Goal: Task Accomplishment & Management: Manage account settings

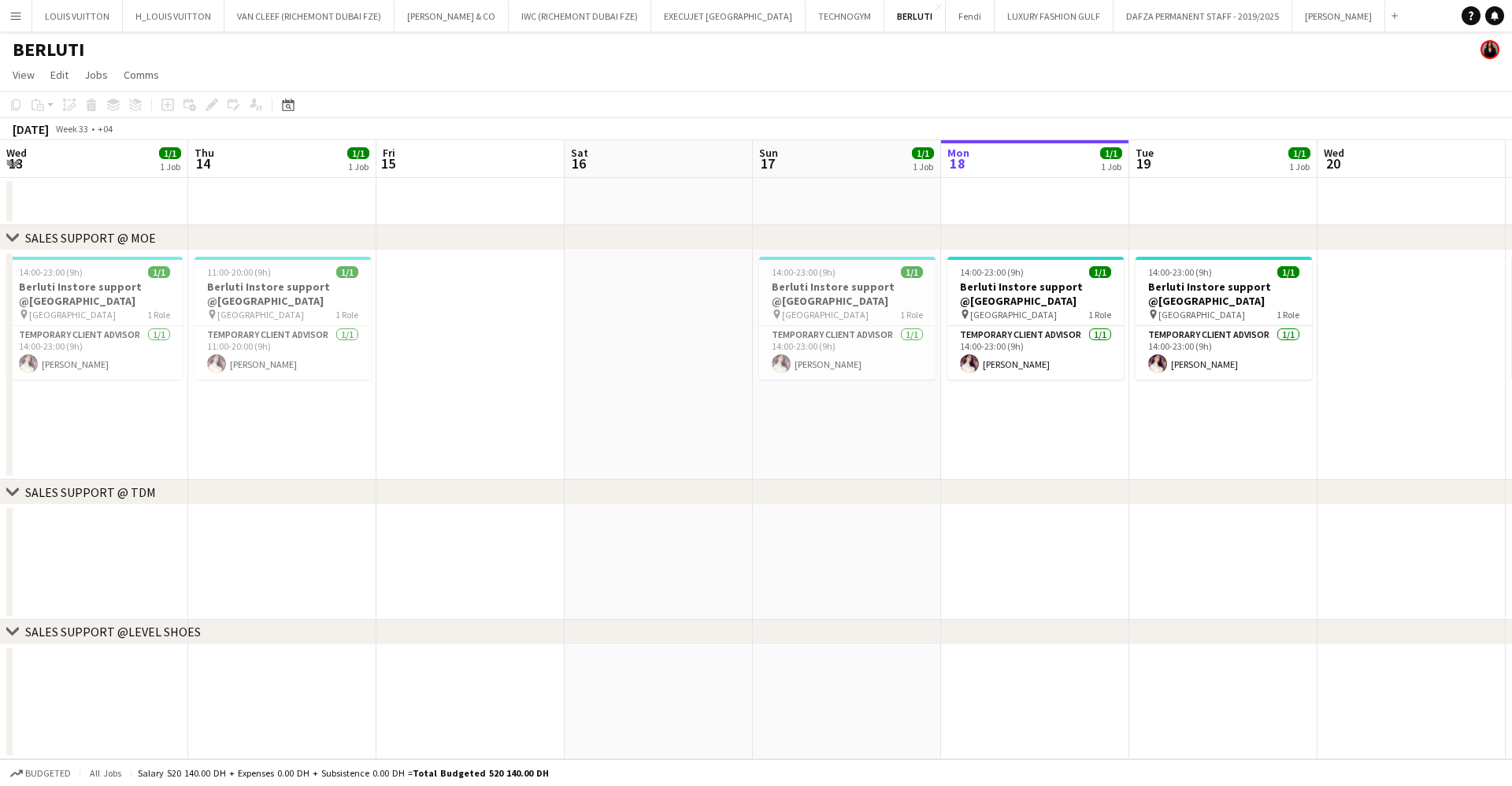
scroll to position [0, 421]
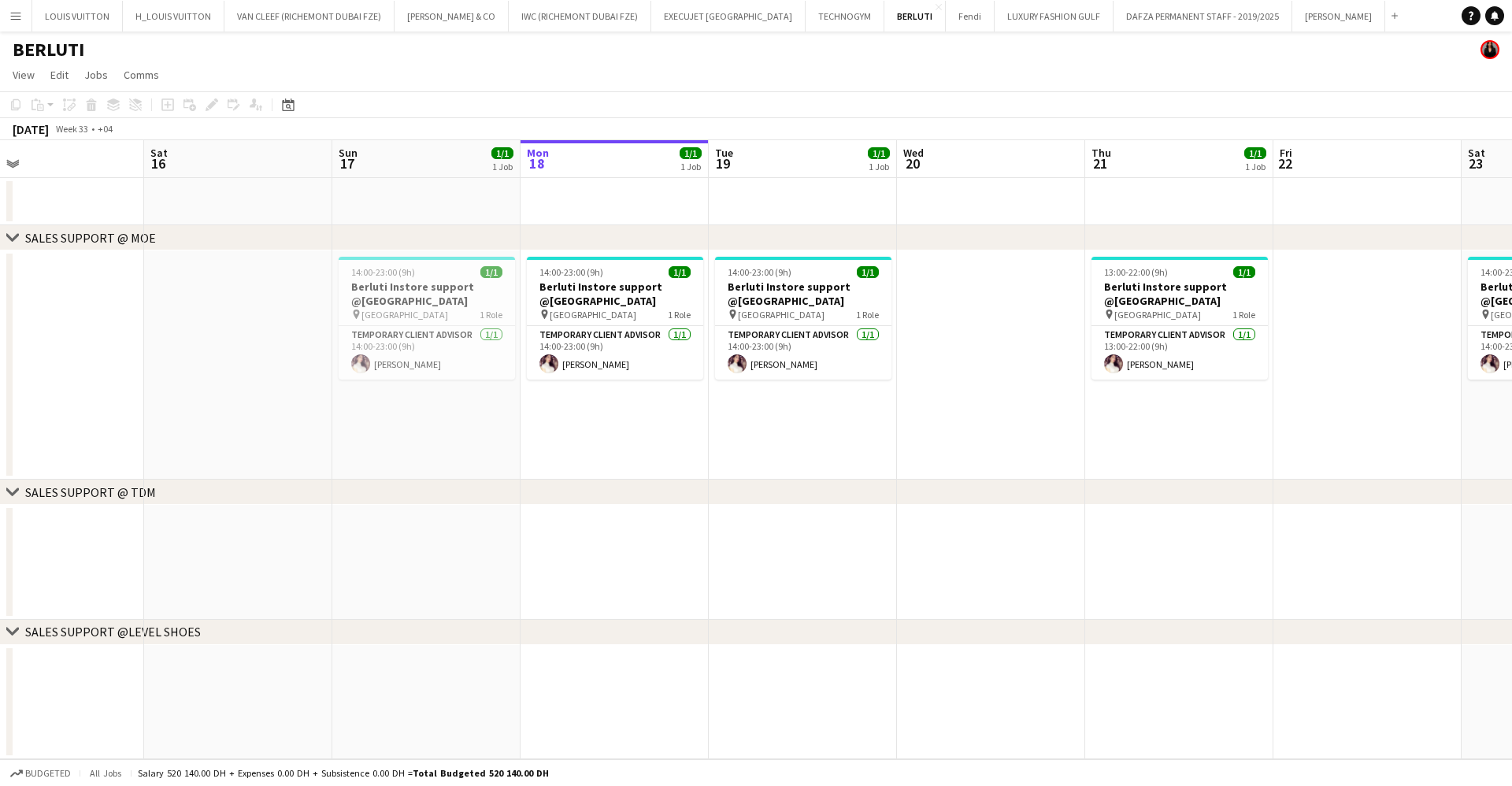
drag, startPoint x: 914, startPoint y: 786, endPoint x: 908, endPoint y: 795, distance: 10.8
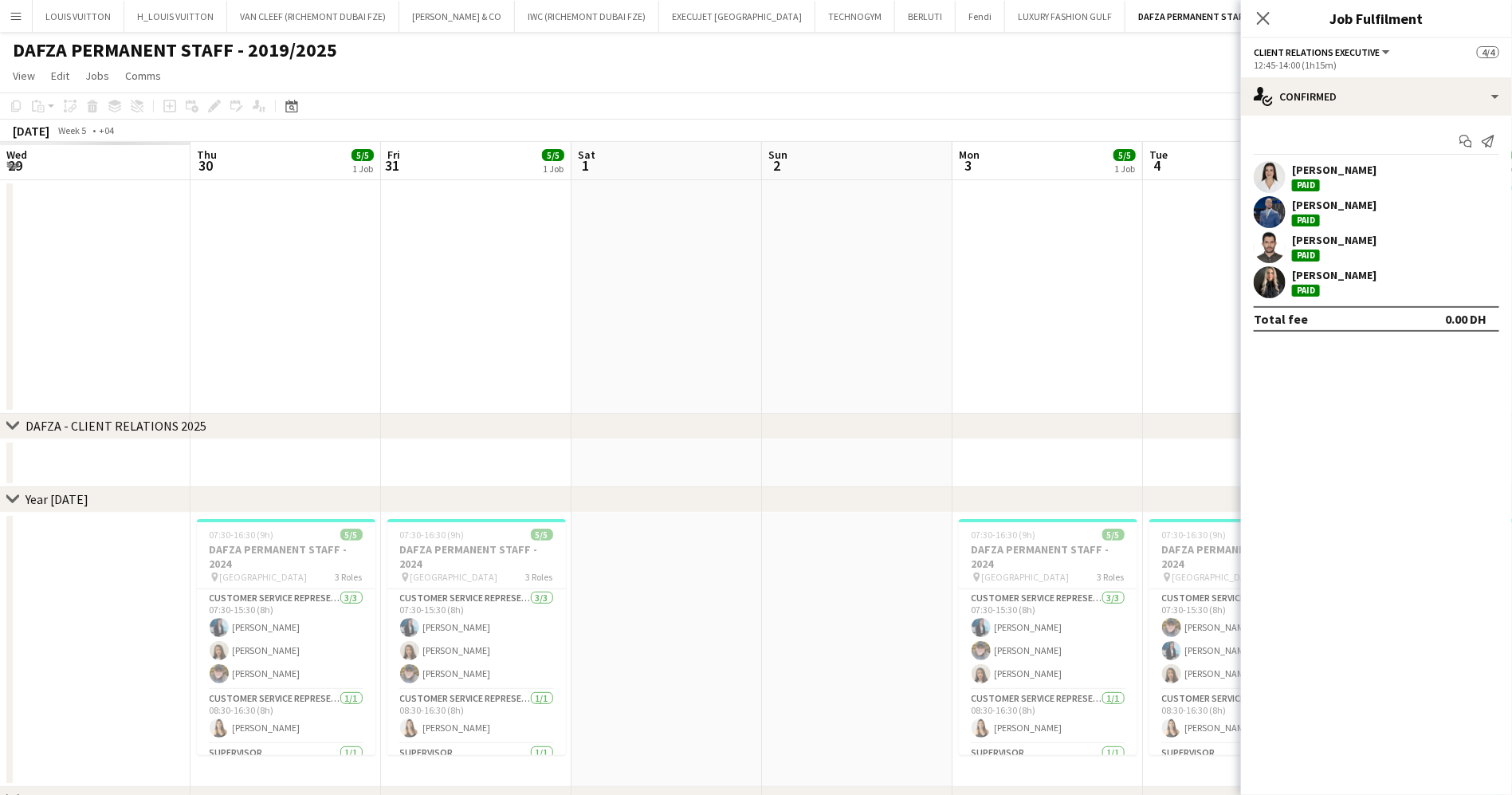
scroll to position [0, 366]
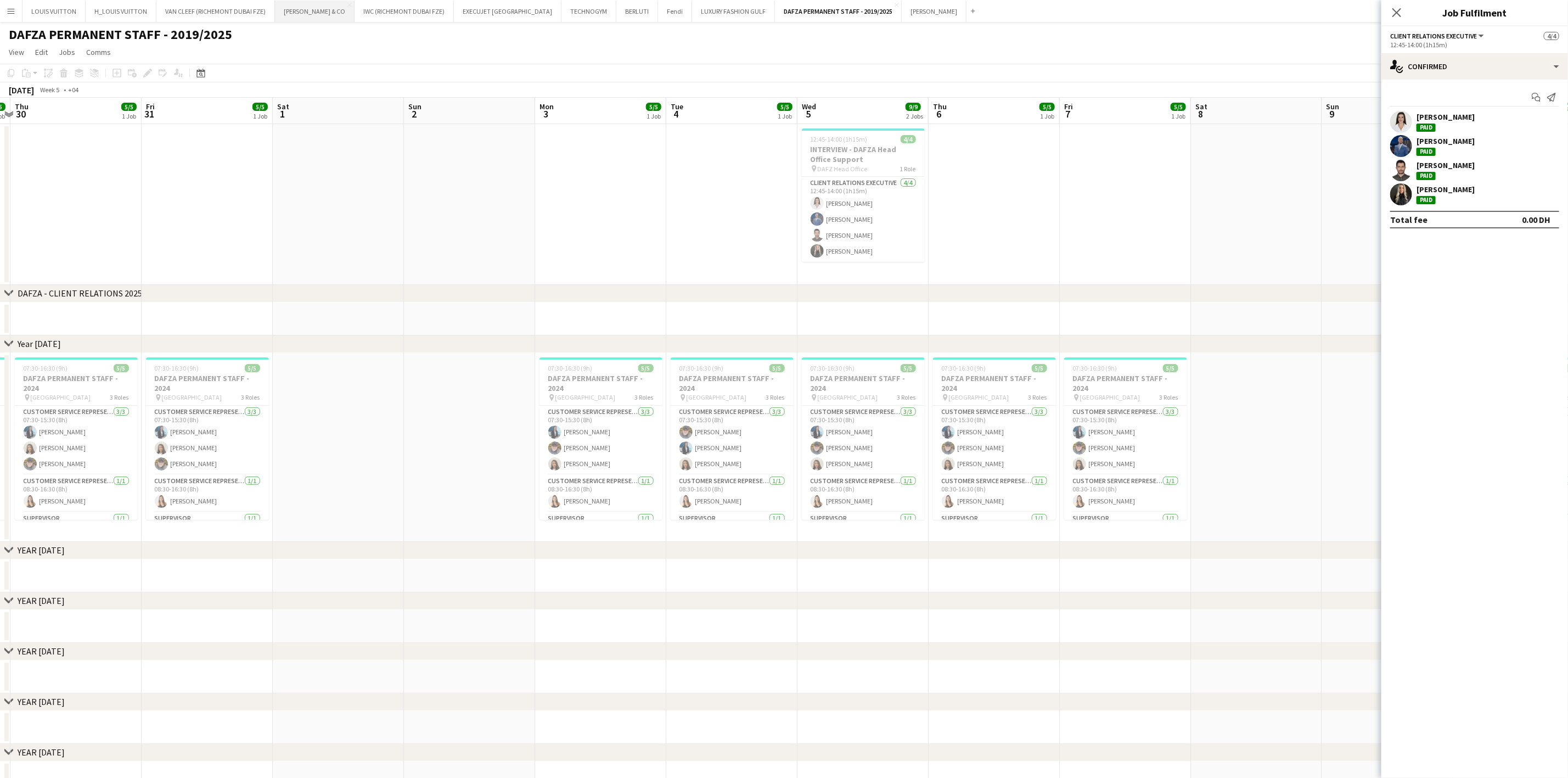
click at [312, 9] on button "[PERSON_NAME] & CO Close" at bounding box center [315, 11] width 80 height 21
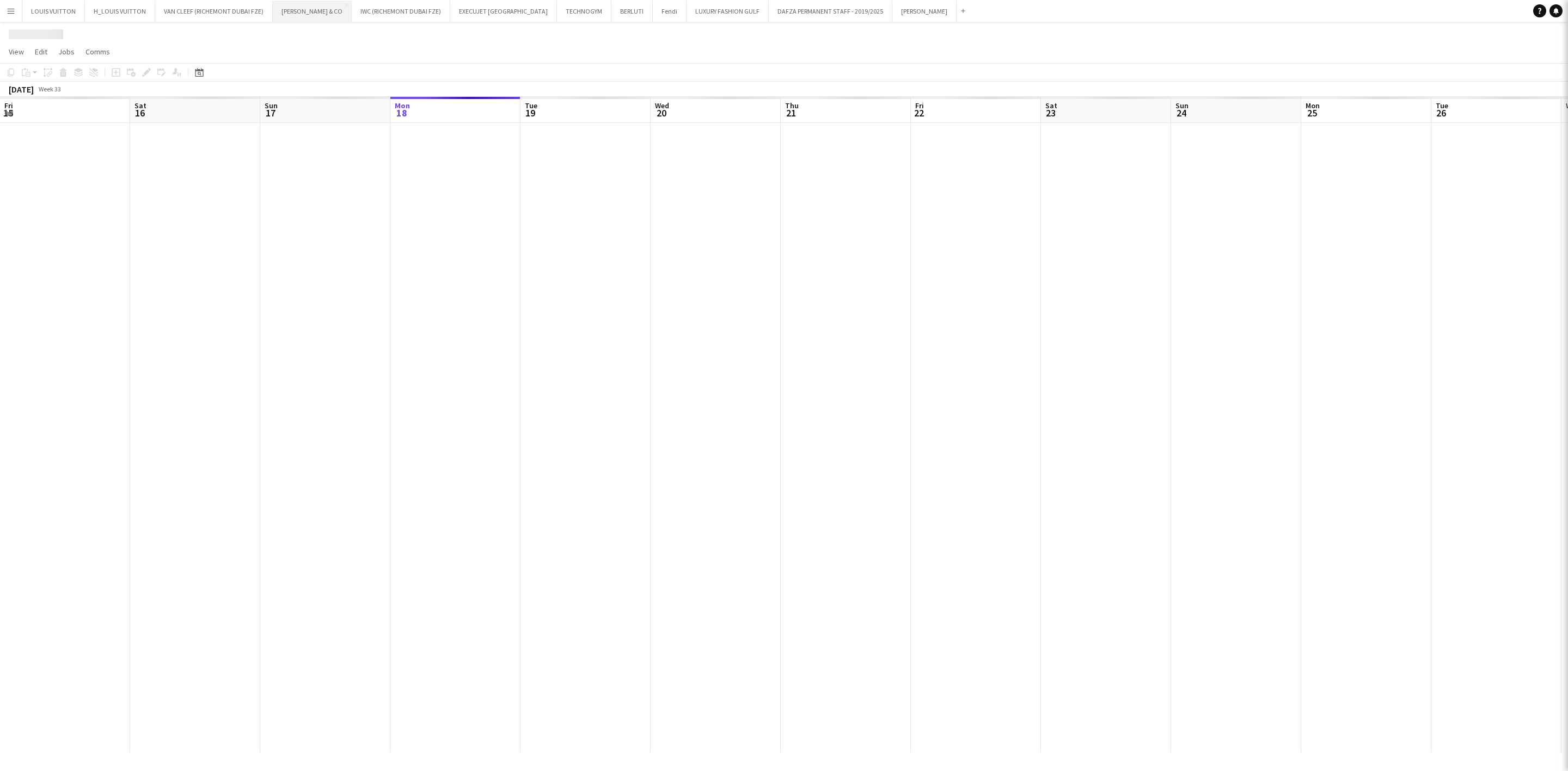
scroll to position [0, 261]
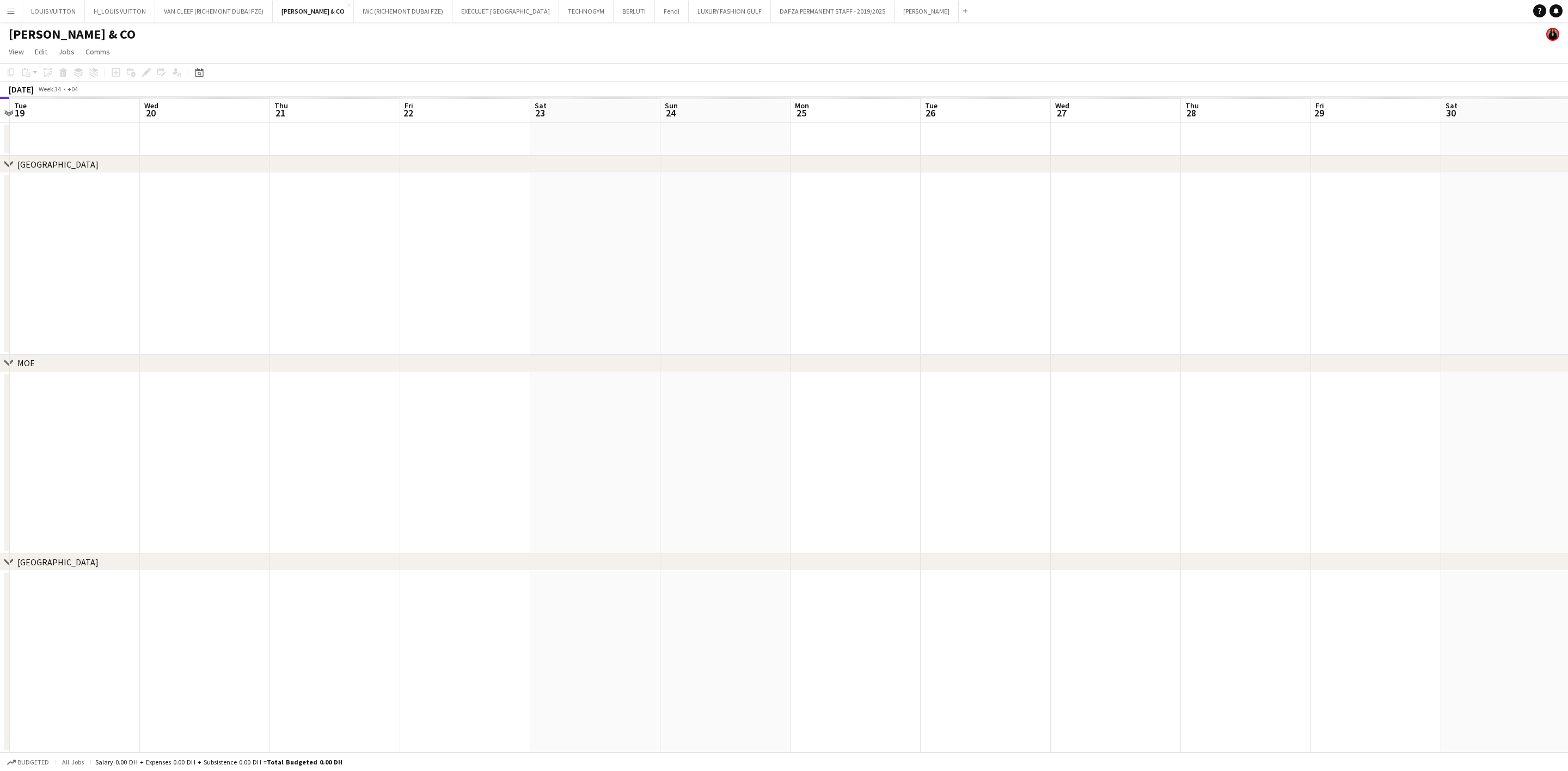
drag, startPoint x: 934, startPoint y: 319, endPoint x: 871, endPoint y: 322, distance: 63.1
click at [871, 323] on app-calendar-viewport "Sat 16 Sun 17 Mon 18 Tue 19 Wed 20 Thu 21 Fri 22 Sat 23 Sun 24 Mon 25 Tue 26 We…" at bounding box center [784, 425] width 1568 height 656
drag, startPoint x: 1097, startPoint y: 291, endPoint x: 758, endPoint y: 317, distance: 340.0
click at [761, 317] on app-calendar-viewport "Sun 17 Mon 18 Tue 19 Wed 20 Thu 21 Fri 22 Sat 23 Sun 24 Mon 25 Tue 26 Wed 27 Th…" at bounding box center [784, 425] width 1568 height 656
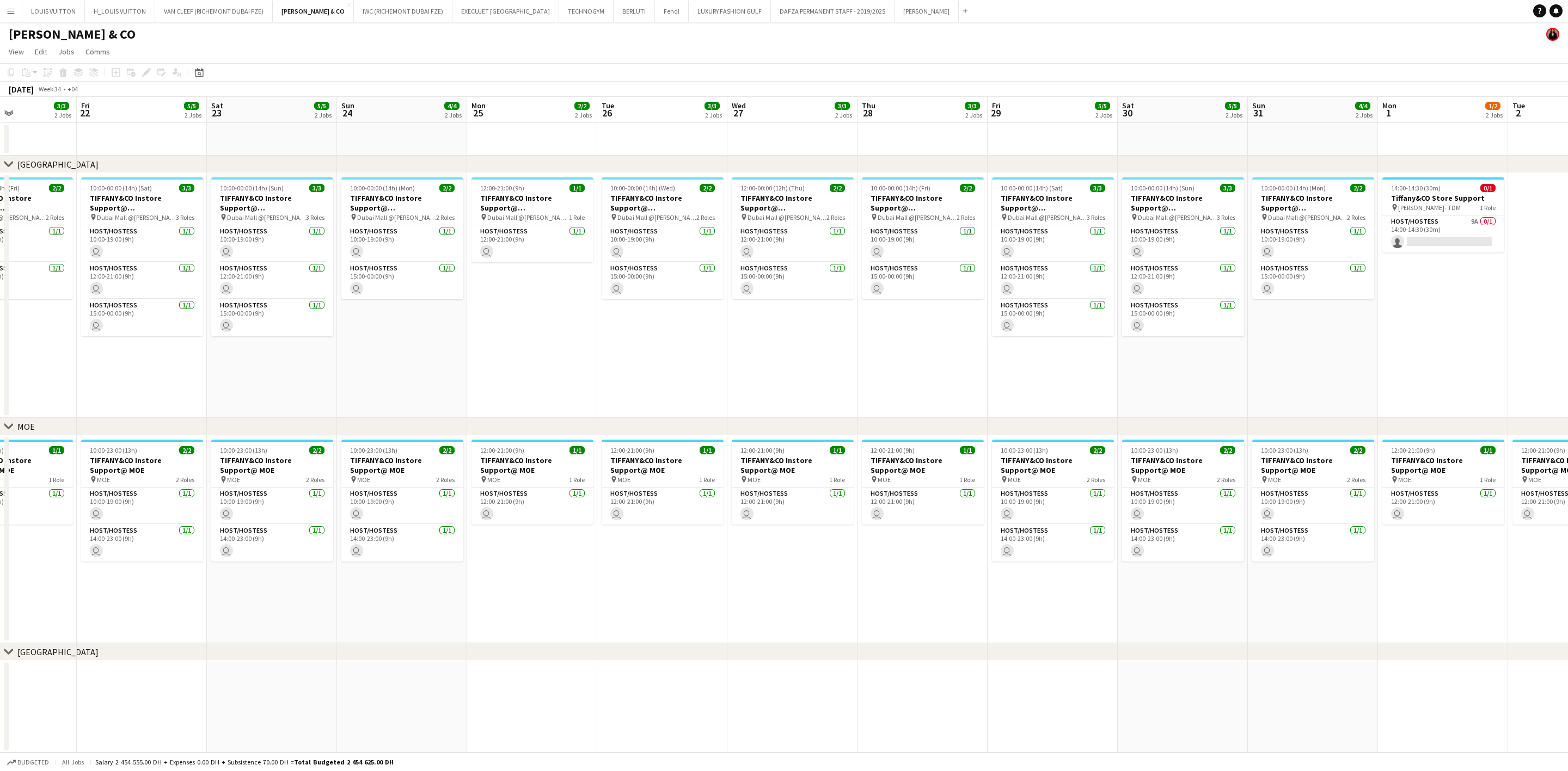
scroll to position [0, 390]
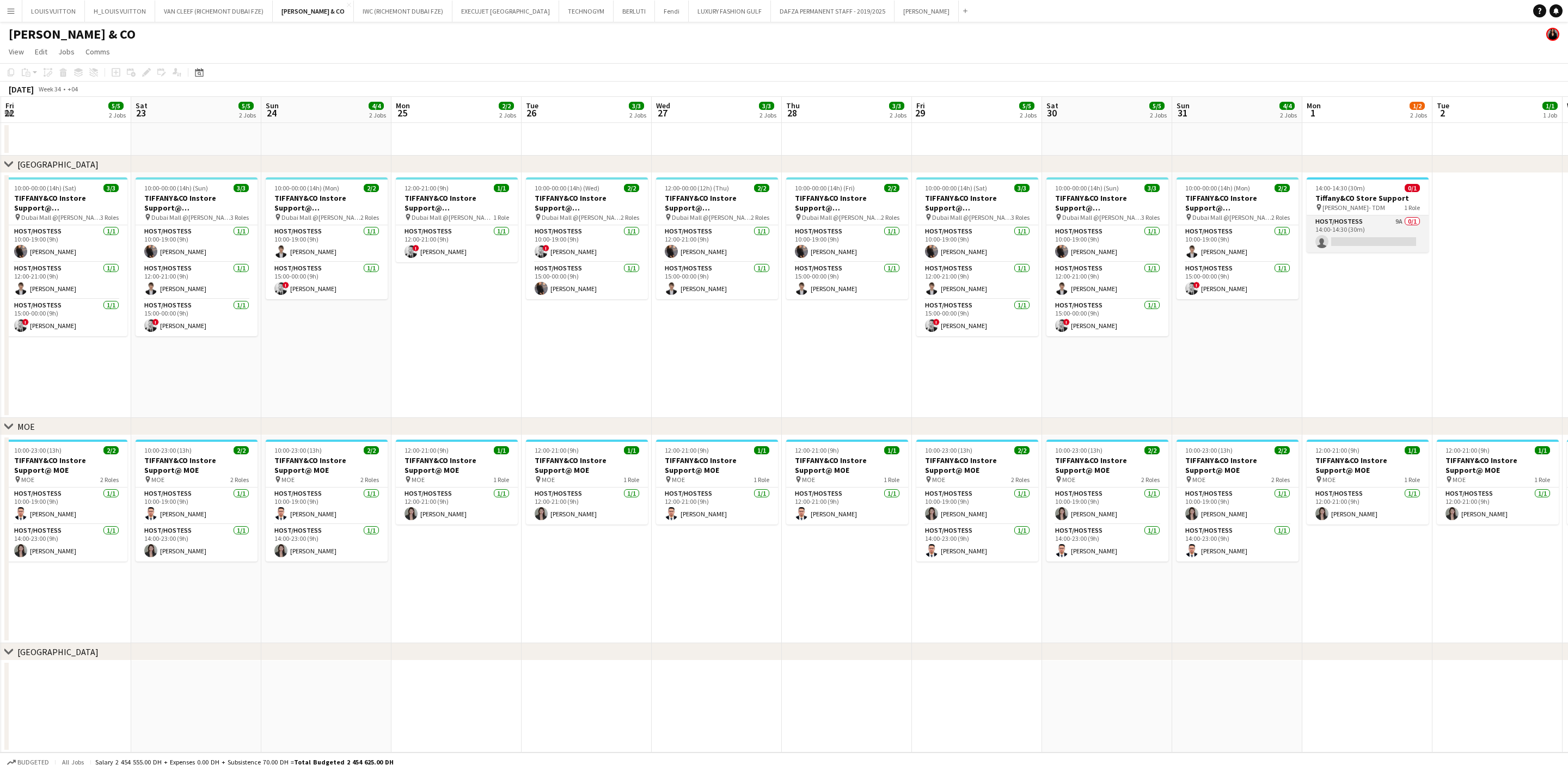
click at [1032, 226] on app-card-role "Host/Hostess 9A 0/1 14:00-14:30 (30m) single-neutral-actions" at bounding box center [1368, 234] width 122 height 37
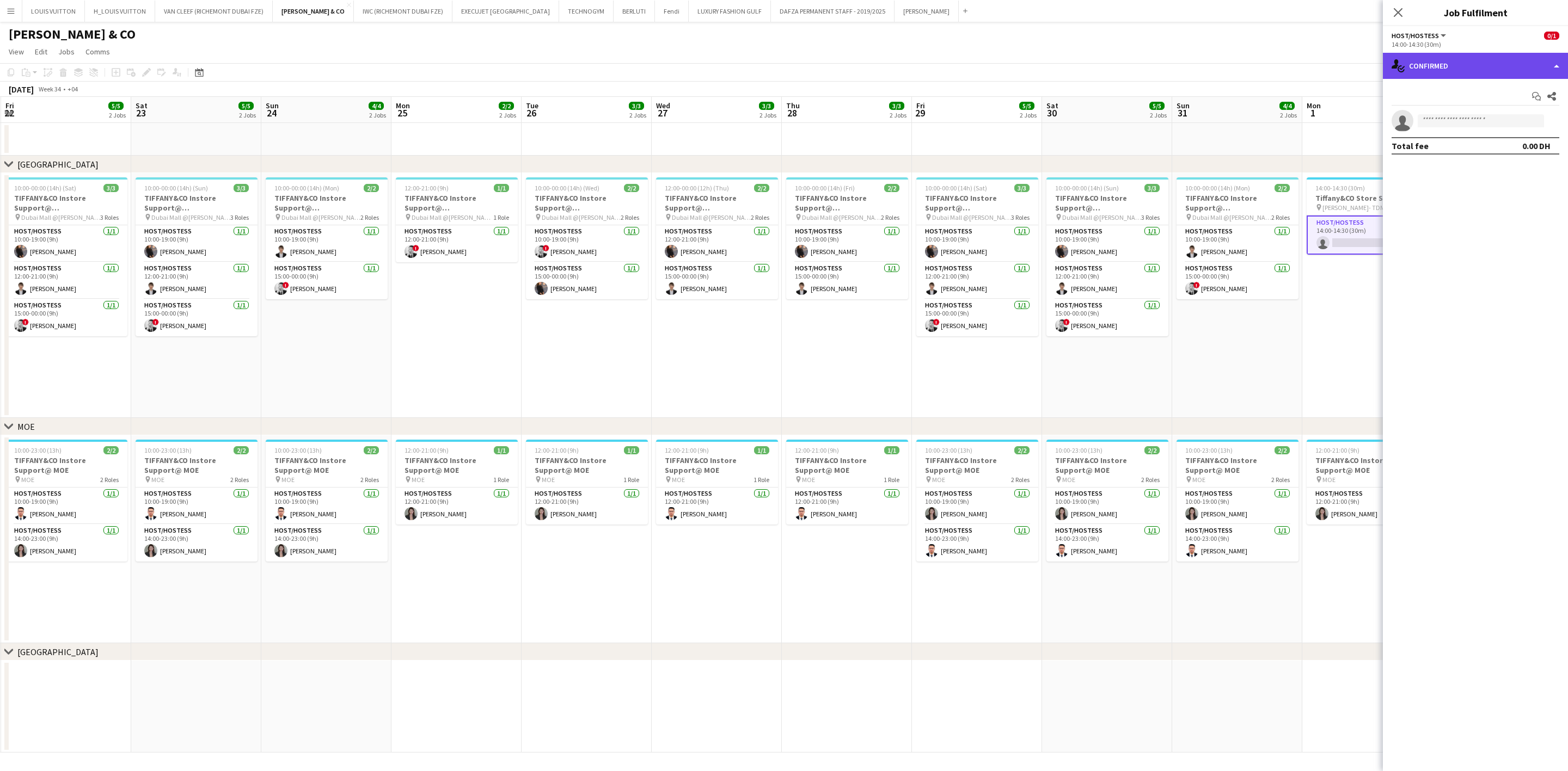
click at [1032, 57] on div "single-neutral-actions-check-2 Confirmed" at bounding box center [1475, 66] width 185 height 26
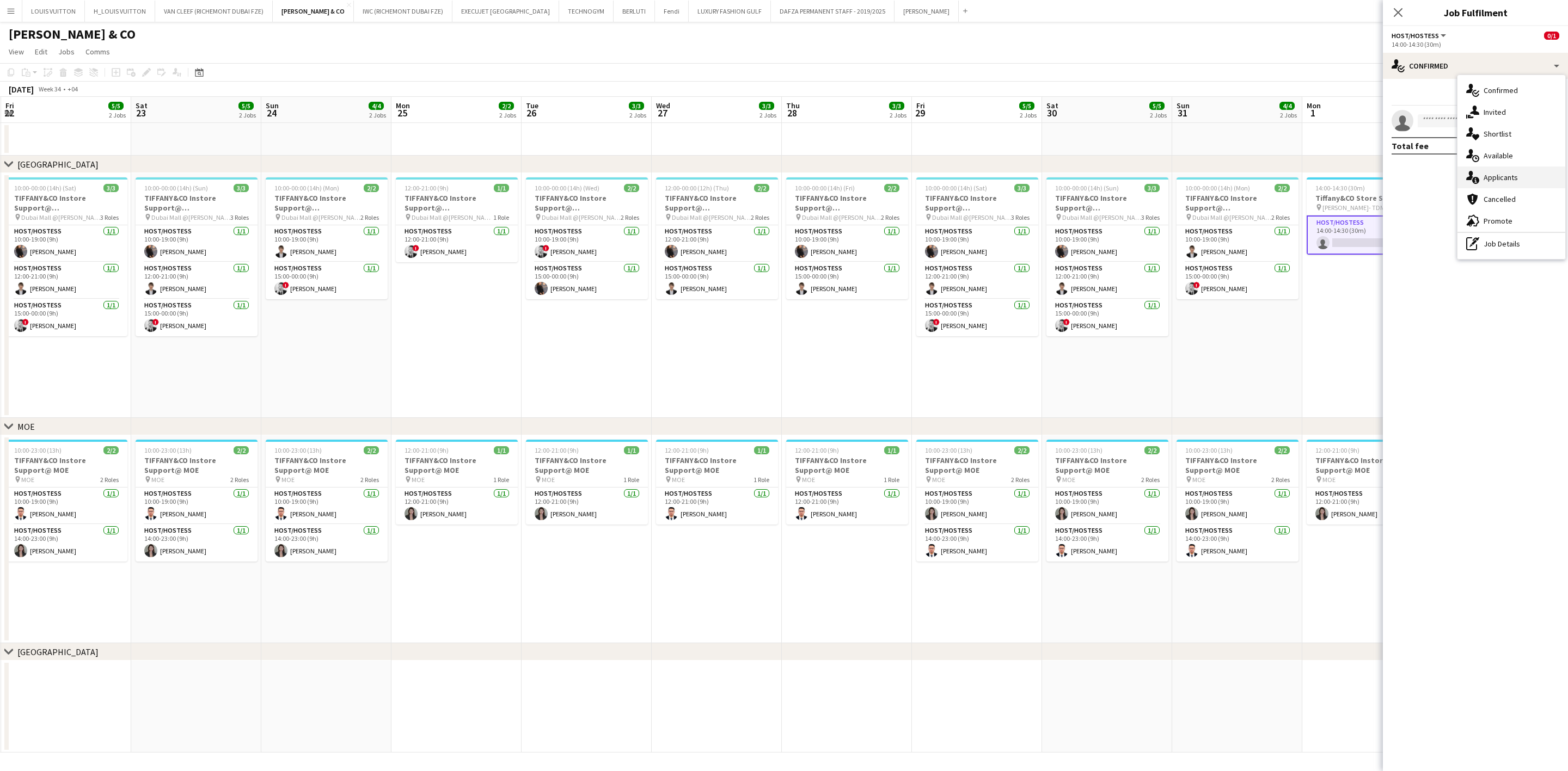
click at [1032, 177] on div "single-neutral-actions-information Applicants" at bounding box center [1511, 178] width 108 height 22
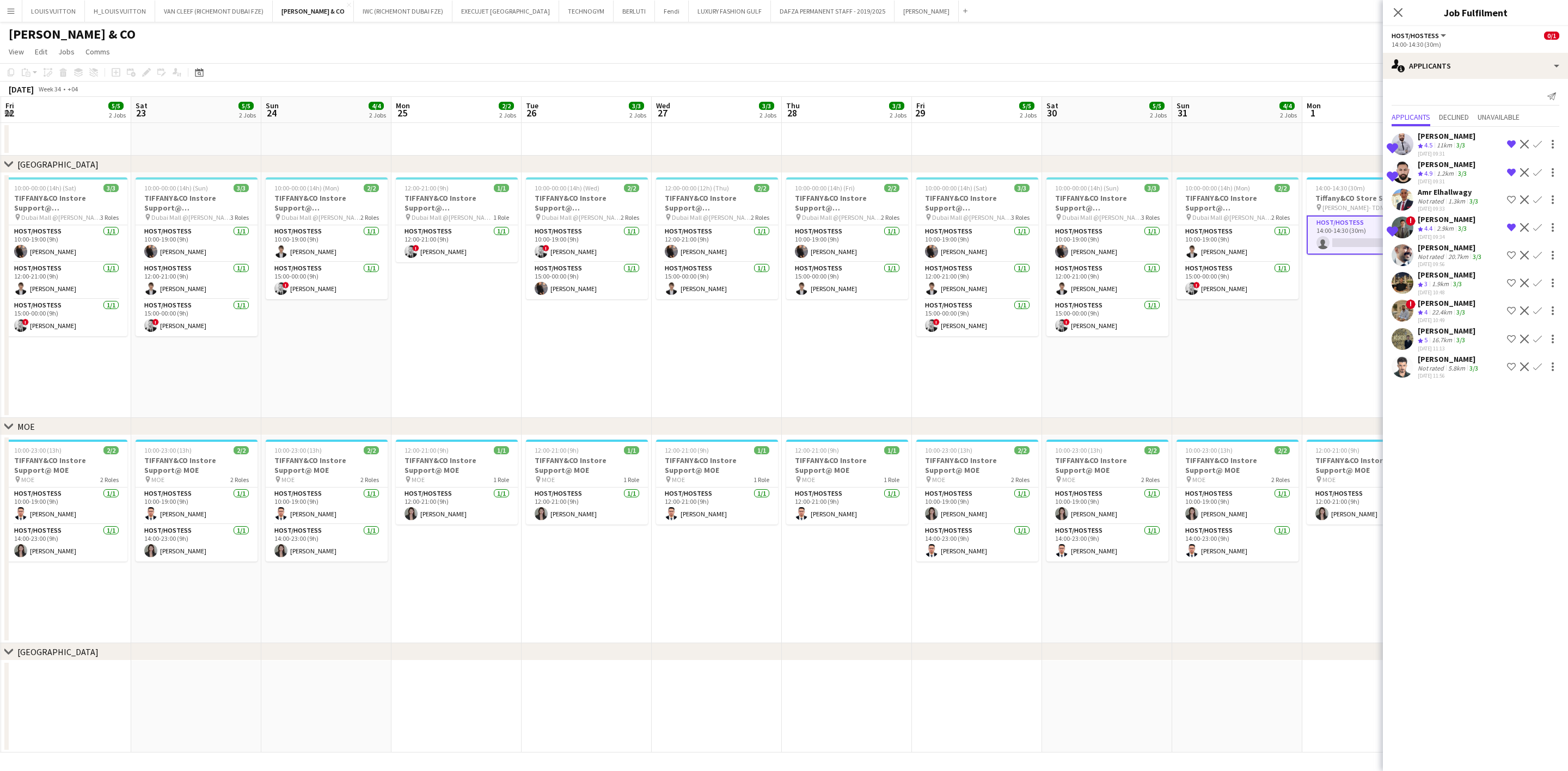
click at [1032, 329] on div "[PERSON_NAME]" at bounding box center [1446, 331] width 58 height 10
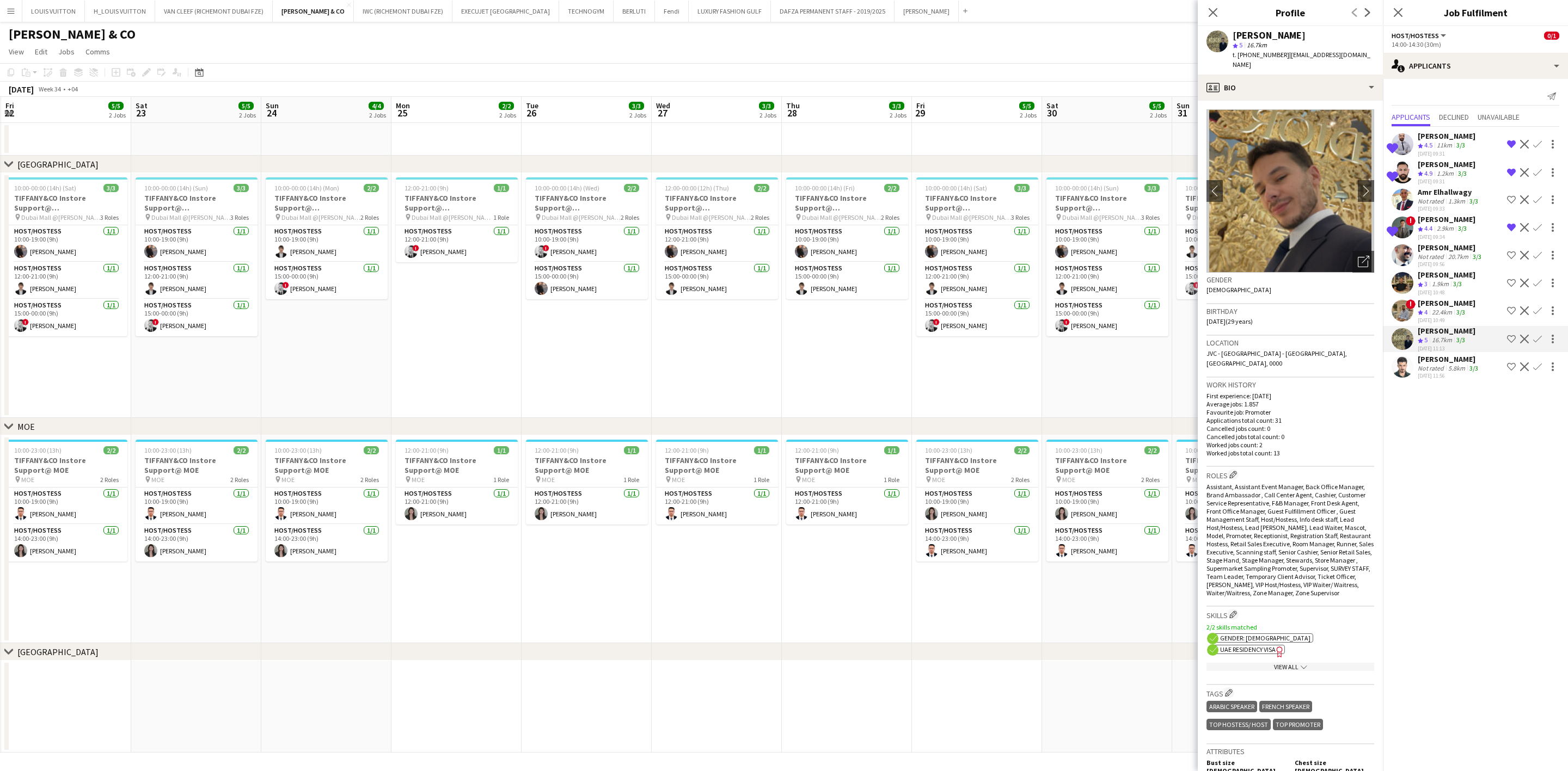
click at [1032, 343] on app-icon "Shortlist crew" at bounding box center [1511, 339] width 9 height 9
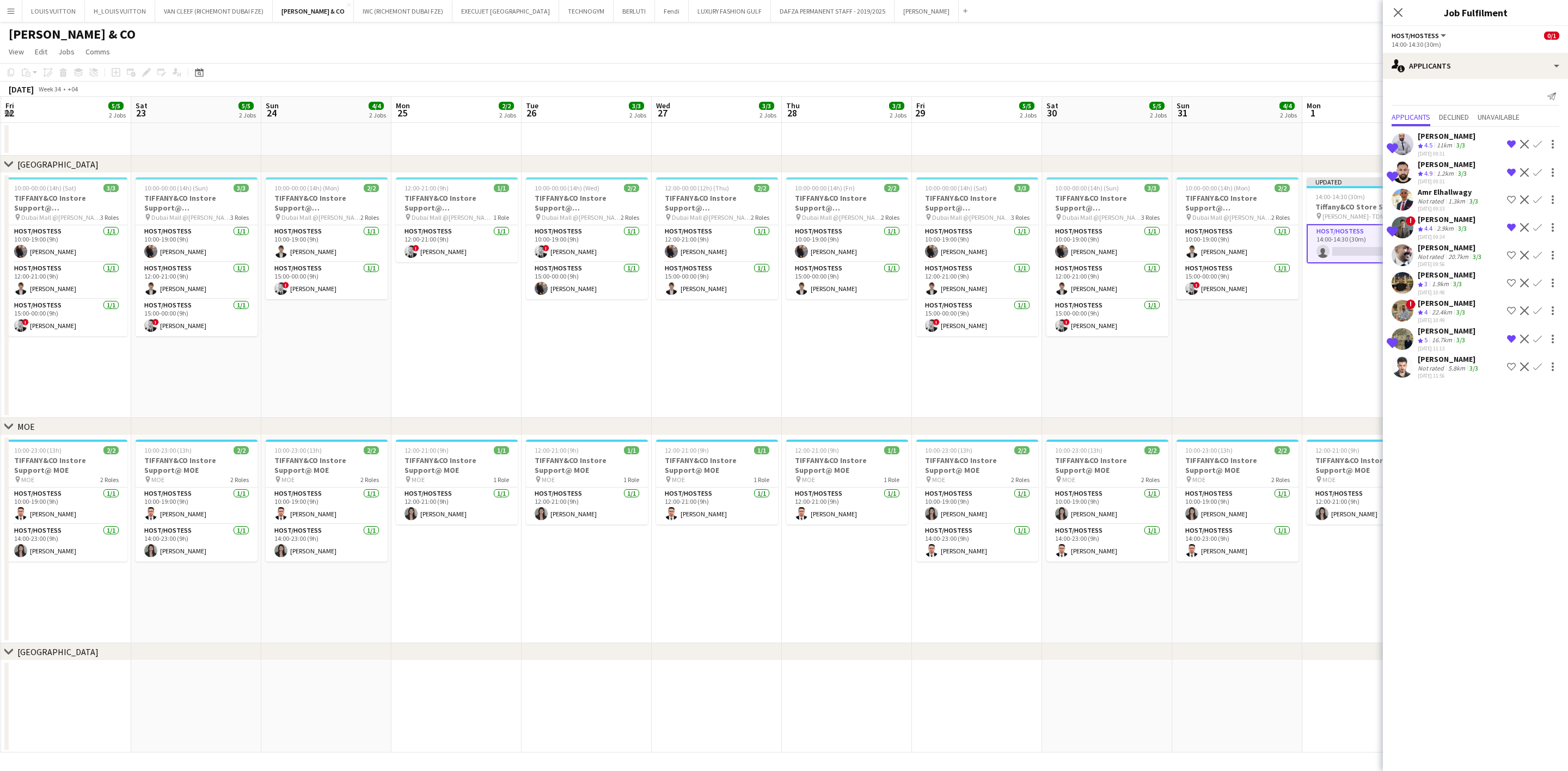
click at [1032, 308] on app-skills-label "3/3" at bounding box center [1461, 312] width 9 height 8
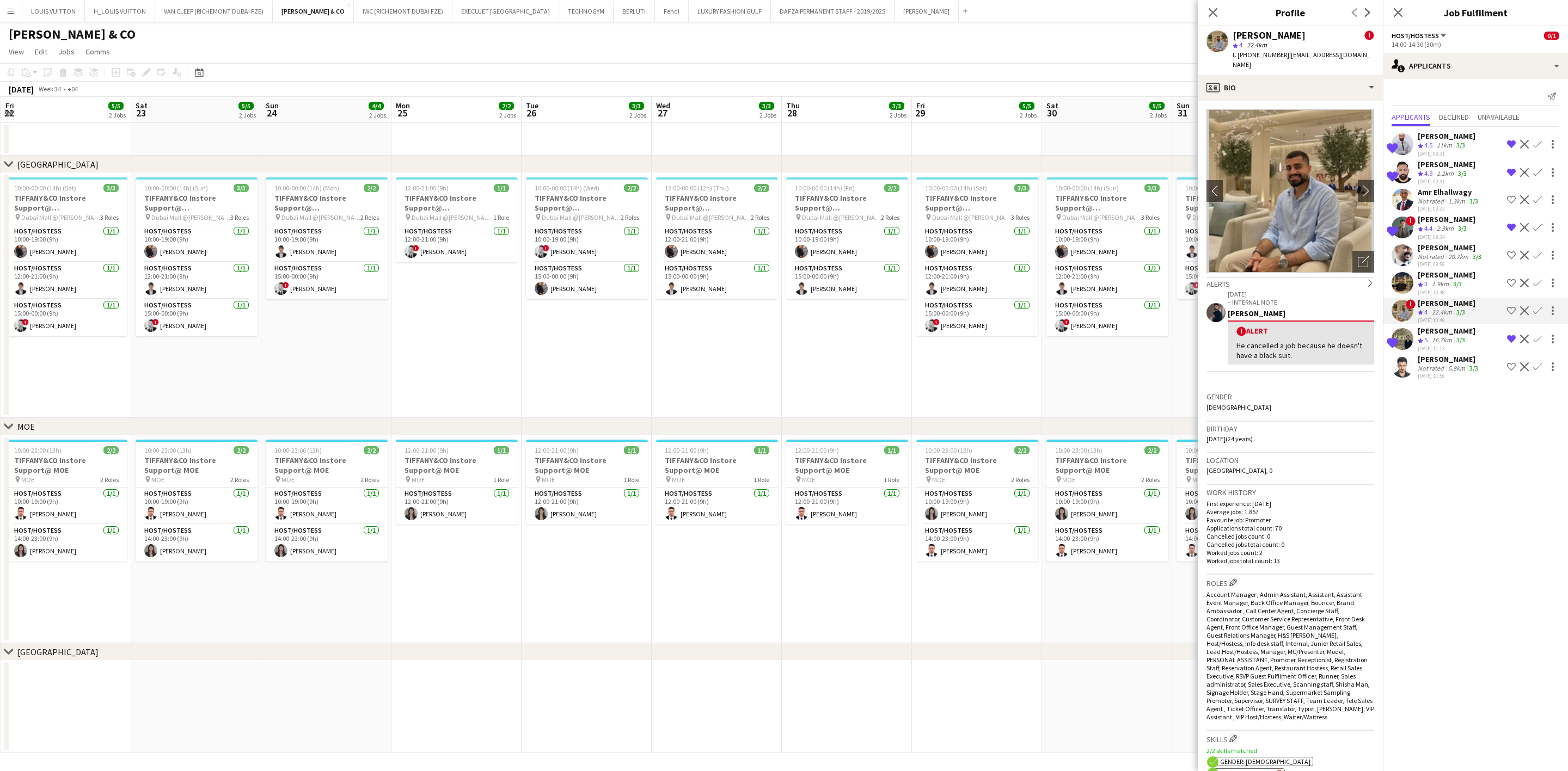
click at [1032, 372] on div "5.8km" at bounding box center [1457, 368] width 21 height 8
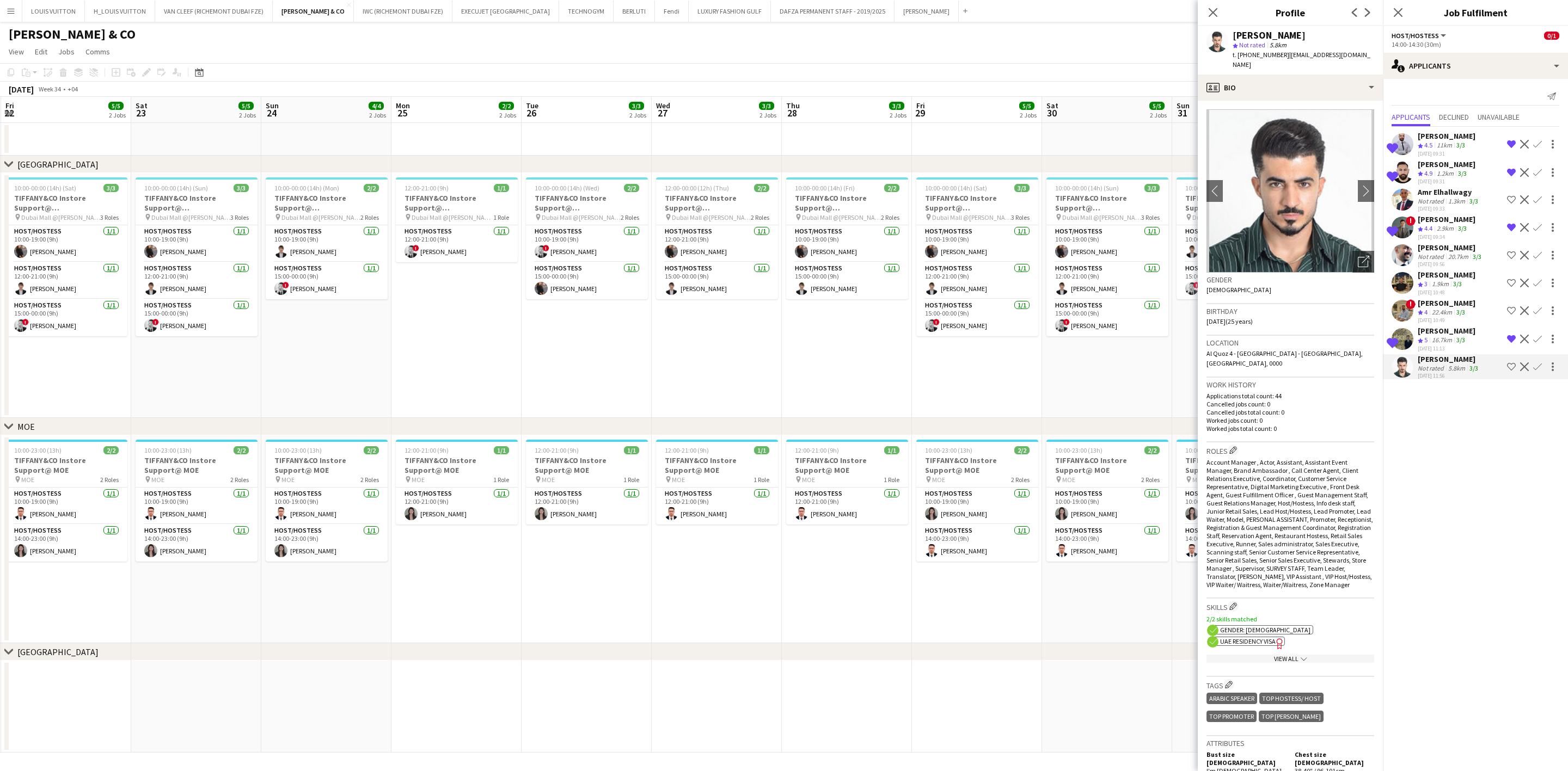
click at [1032, 301] on div "[PERSON_NAME]" at bounding box center [1446, 303] width 58 height 10
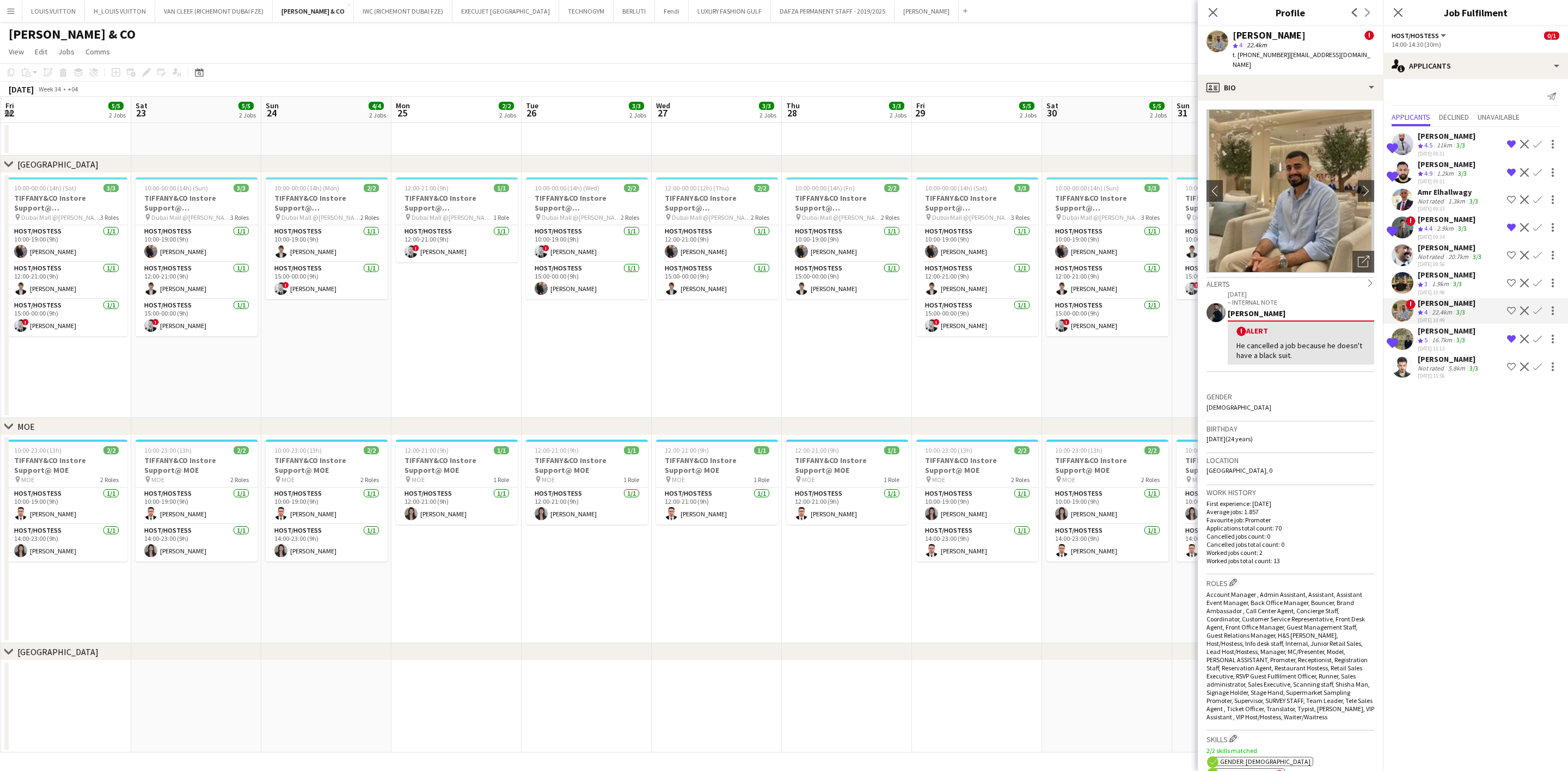
click at [1032, 43] on app-page-menu "View Day view expanded Day view collapsed Month view Date picker Jump to [DATE]…" at bounding box center [784, 53] width 1568 height 21
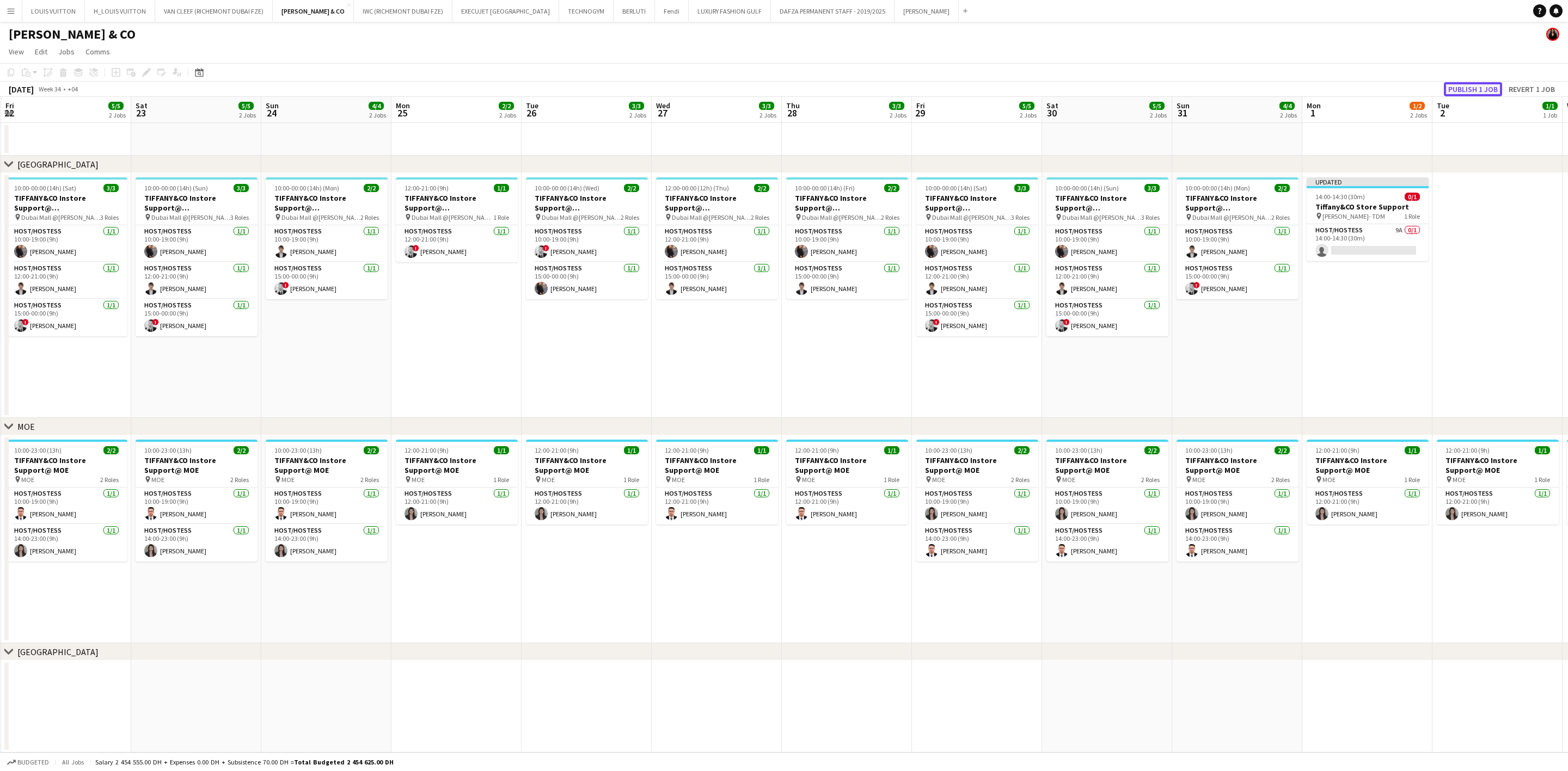
click at [1032, 85] on button "Publish 1 job" at bounding box center [1473, 89] width 58 height 14
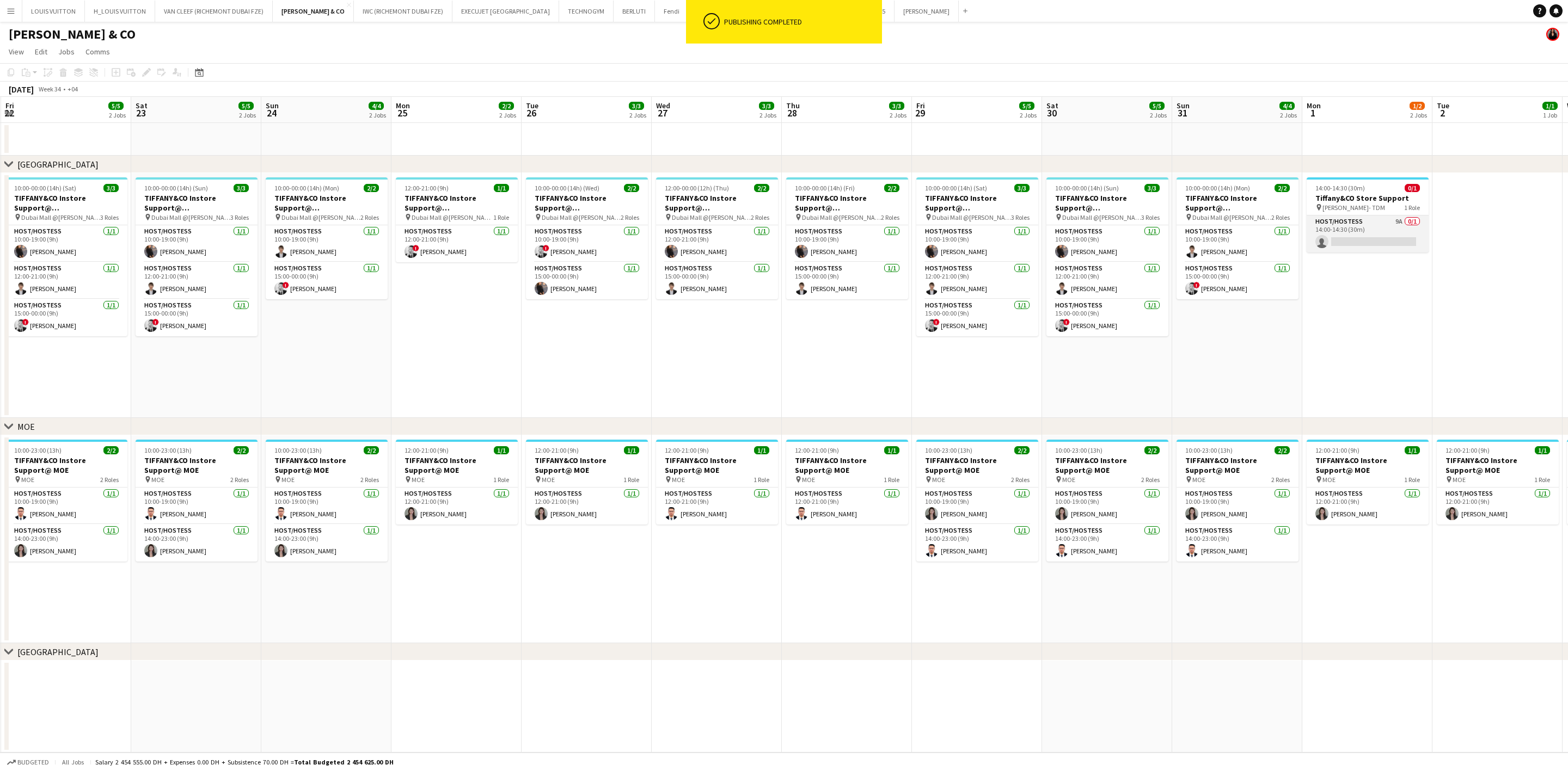
click at [1032, 232] on app-card-role "Host/Hostess 9A 0/1 14:00-14:30 (30m) single-neutral-actions" at bounding box center [1368, 234] width 122 height 37
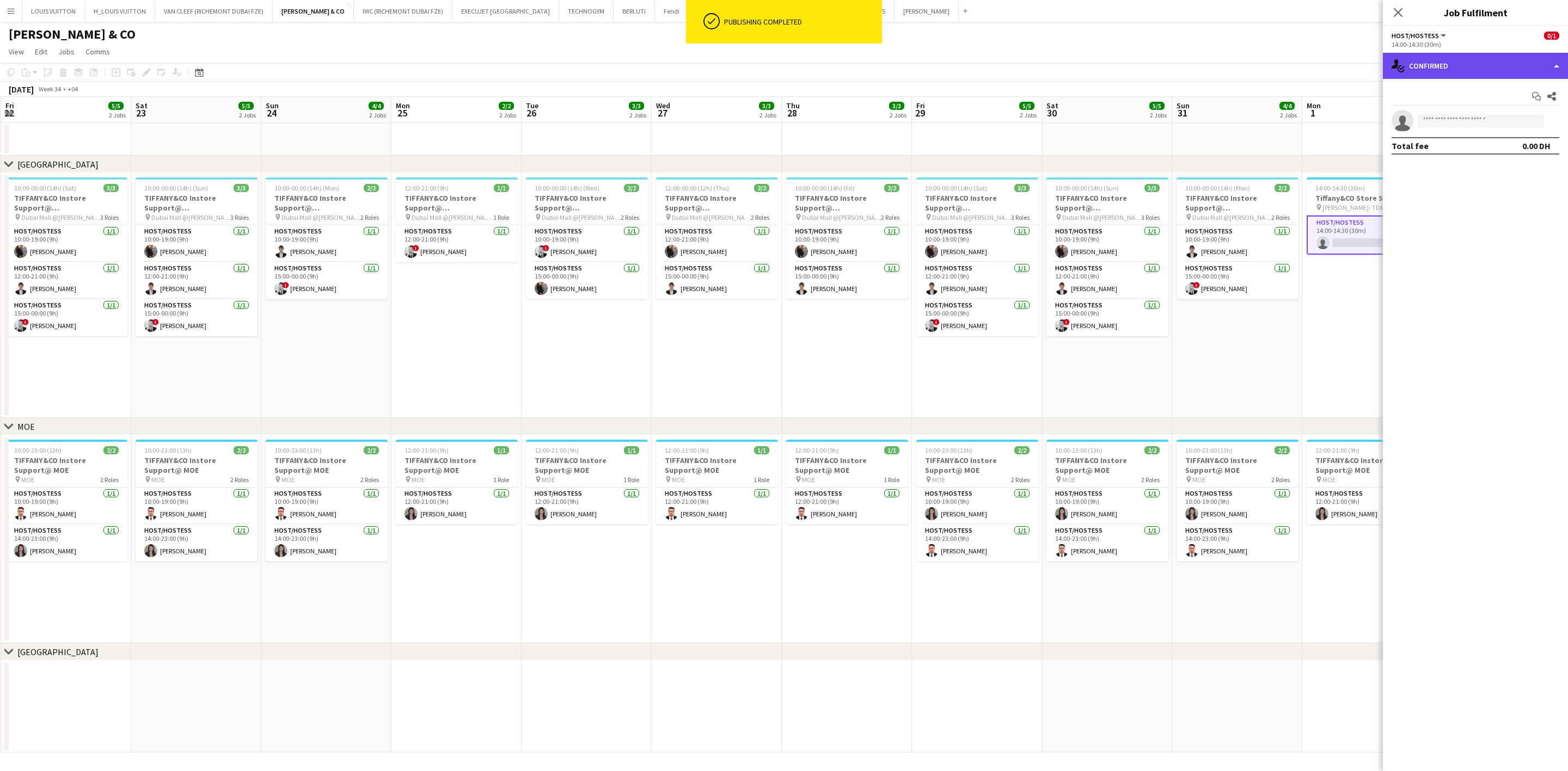
click at [1032, 59] on div "single-neutral-actions-check-2 Confirmed" at bounding box center [1475, 66] width 185 height 26
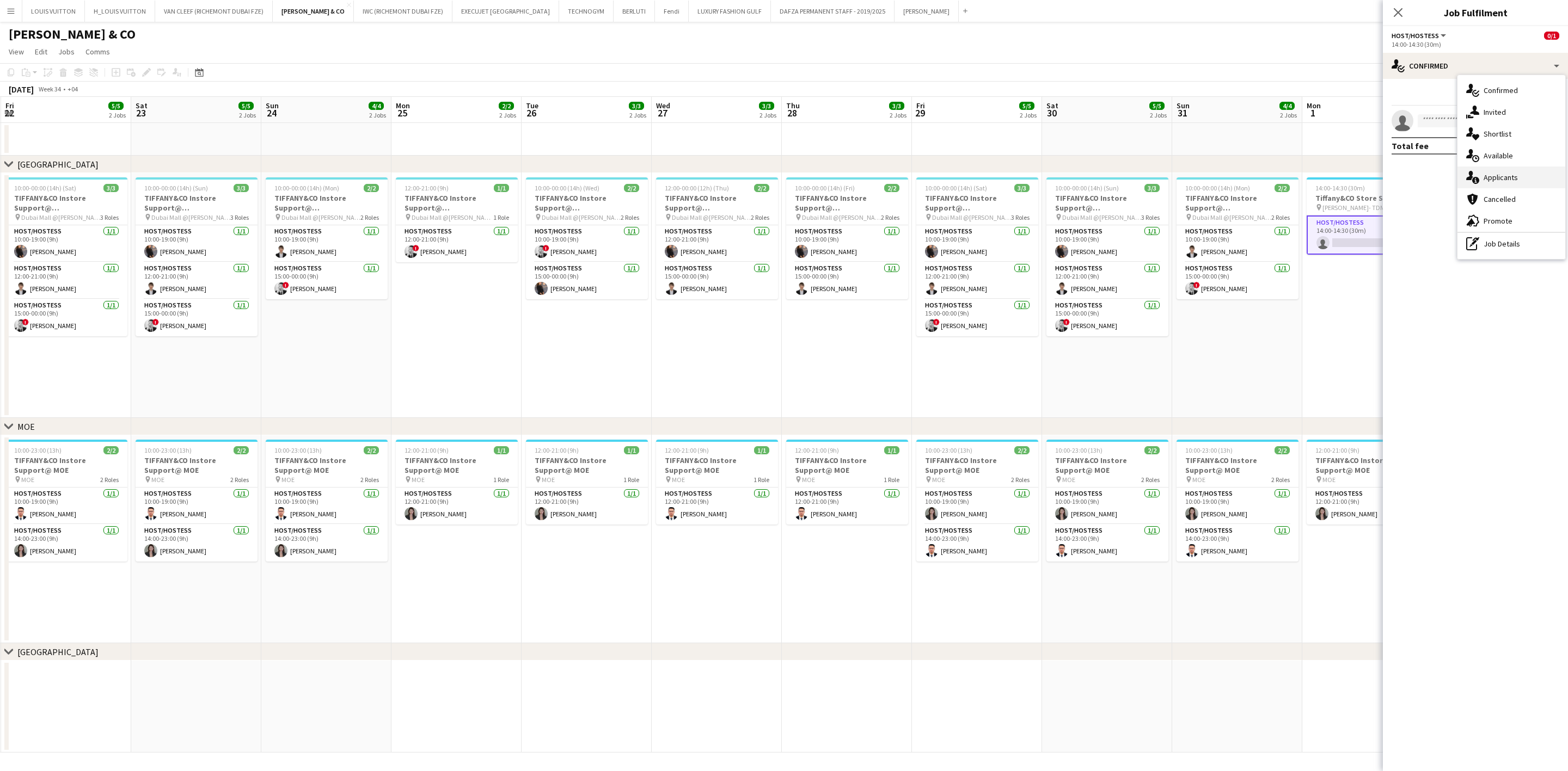
click at [1032, 173] on div "single-neutral-actions-information Applicants" at bounding box center [1511, 178] width 108 height 22
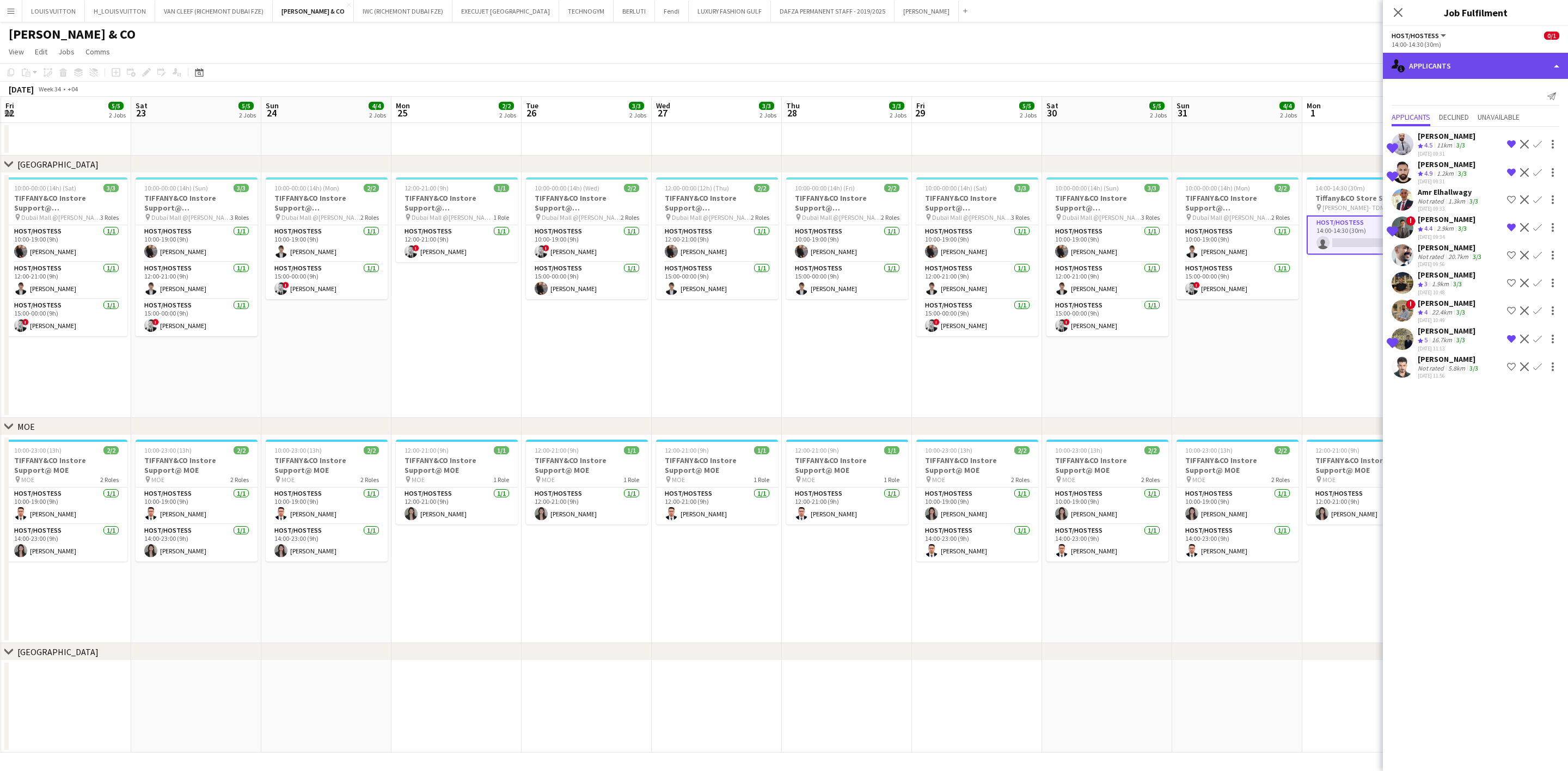
click at [1032, 64] on div "single-neutral-actions-information Applicants" at bounding box center [1475, 66] width 185 height 26
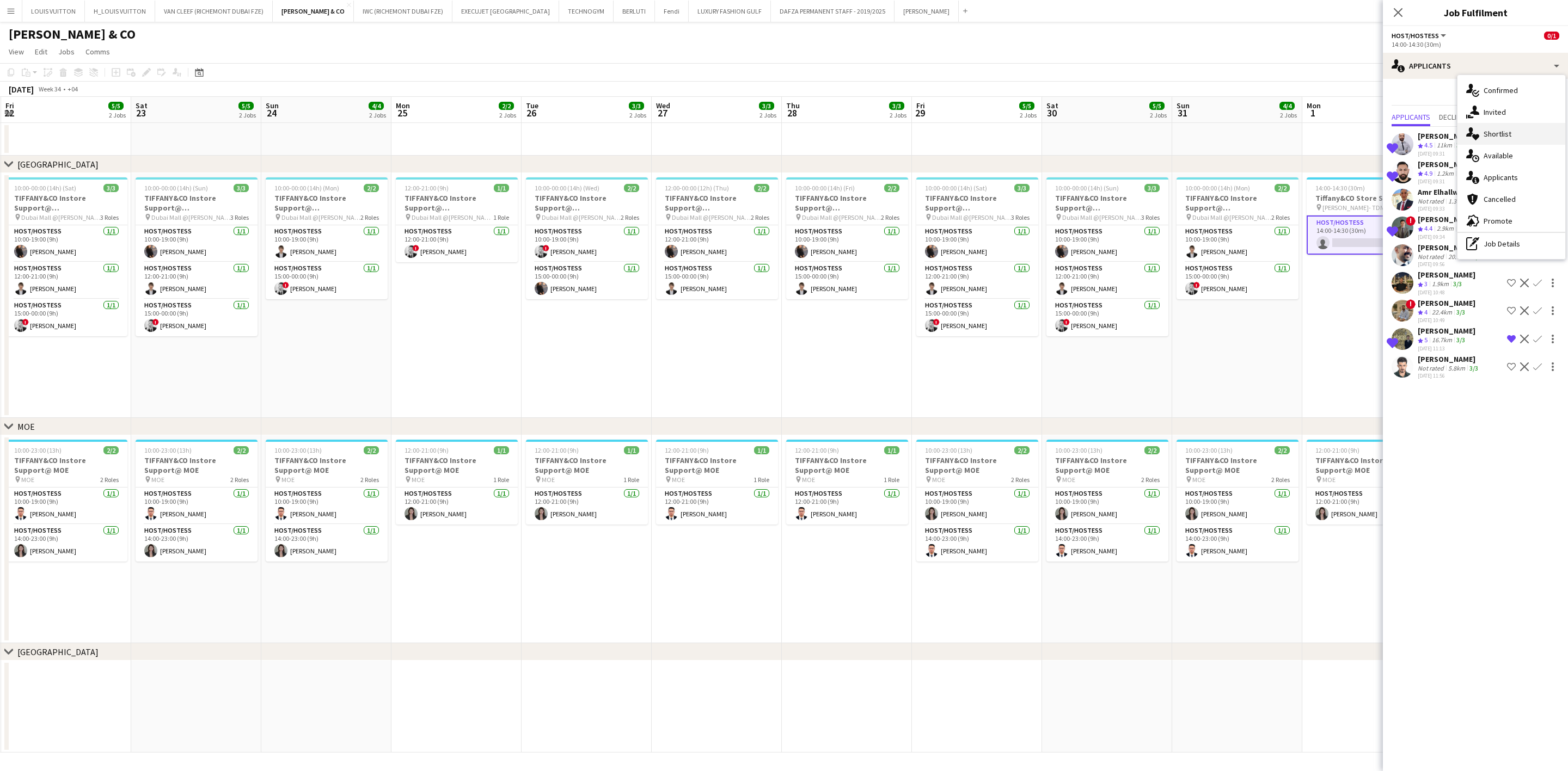
click at [1032, 127] on div "single-neutral-actions-heart Shortlist" at bounding box center [1511, 134] width 108 height 22
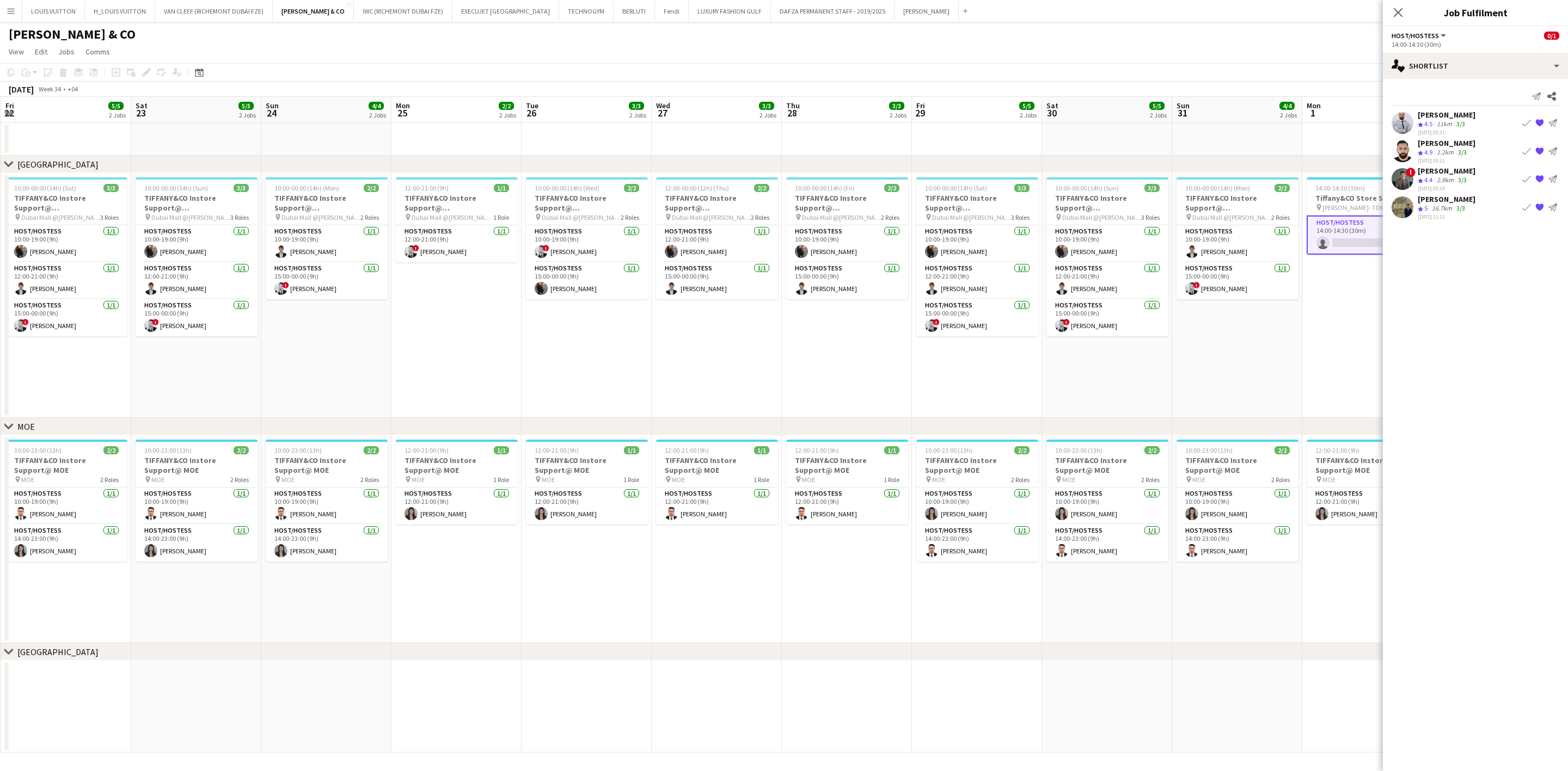
click at [1032, 201] on div "[PERSON_NAME]" at bounding box center [1446, 199] width 58 height 10
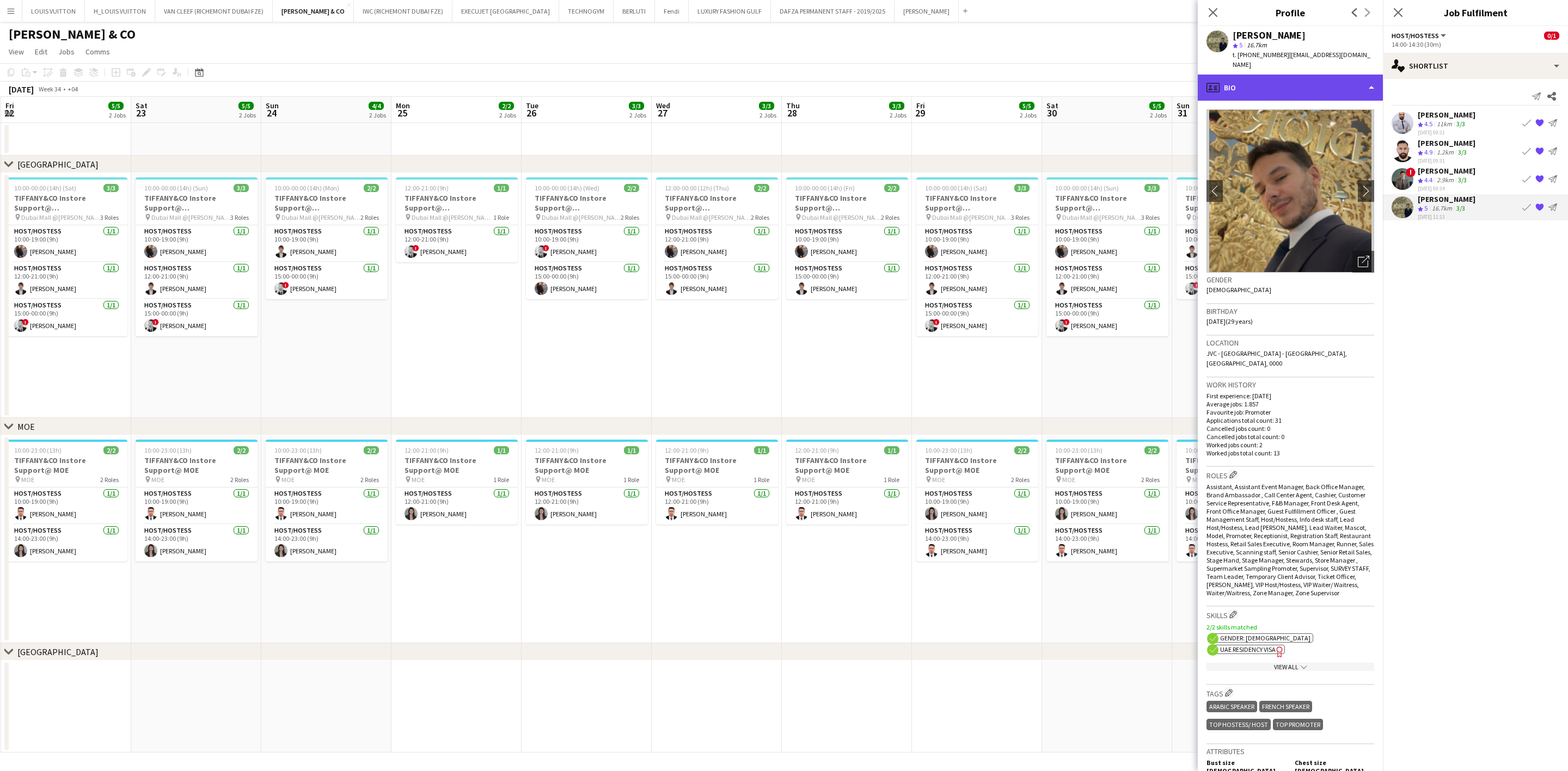
click at [1032, 75] on div "profile Bio" at bounding box center [1290, 88] width 185 height 26
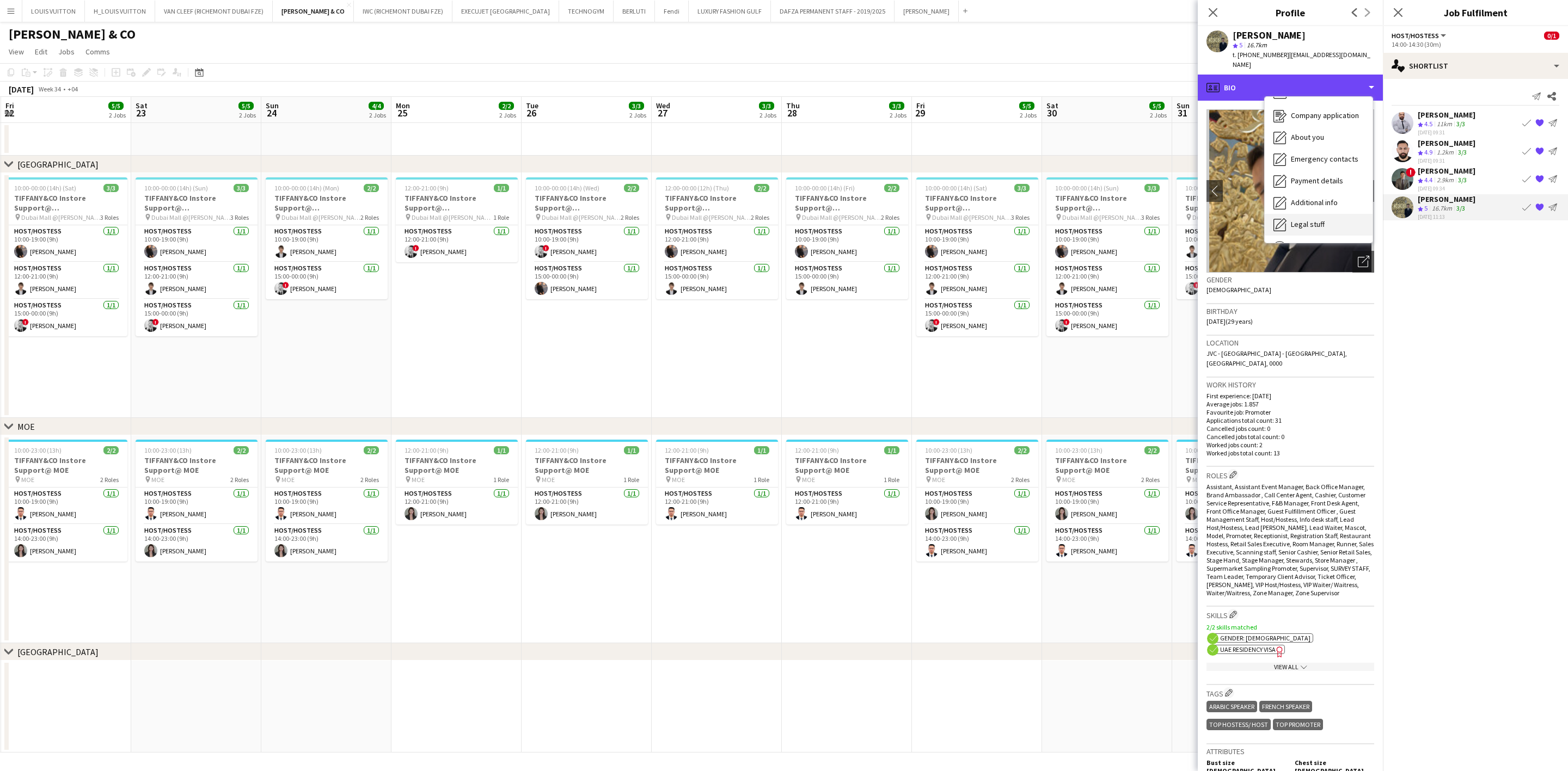
scroll to position [0, 0]
click at [1032, 119] on div "[PERSON_NAME]" at bounding box center [1446, 115] width 58 height 10
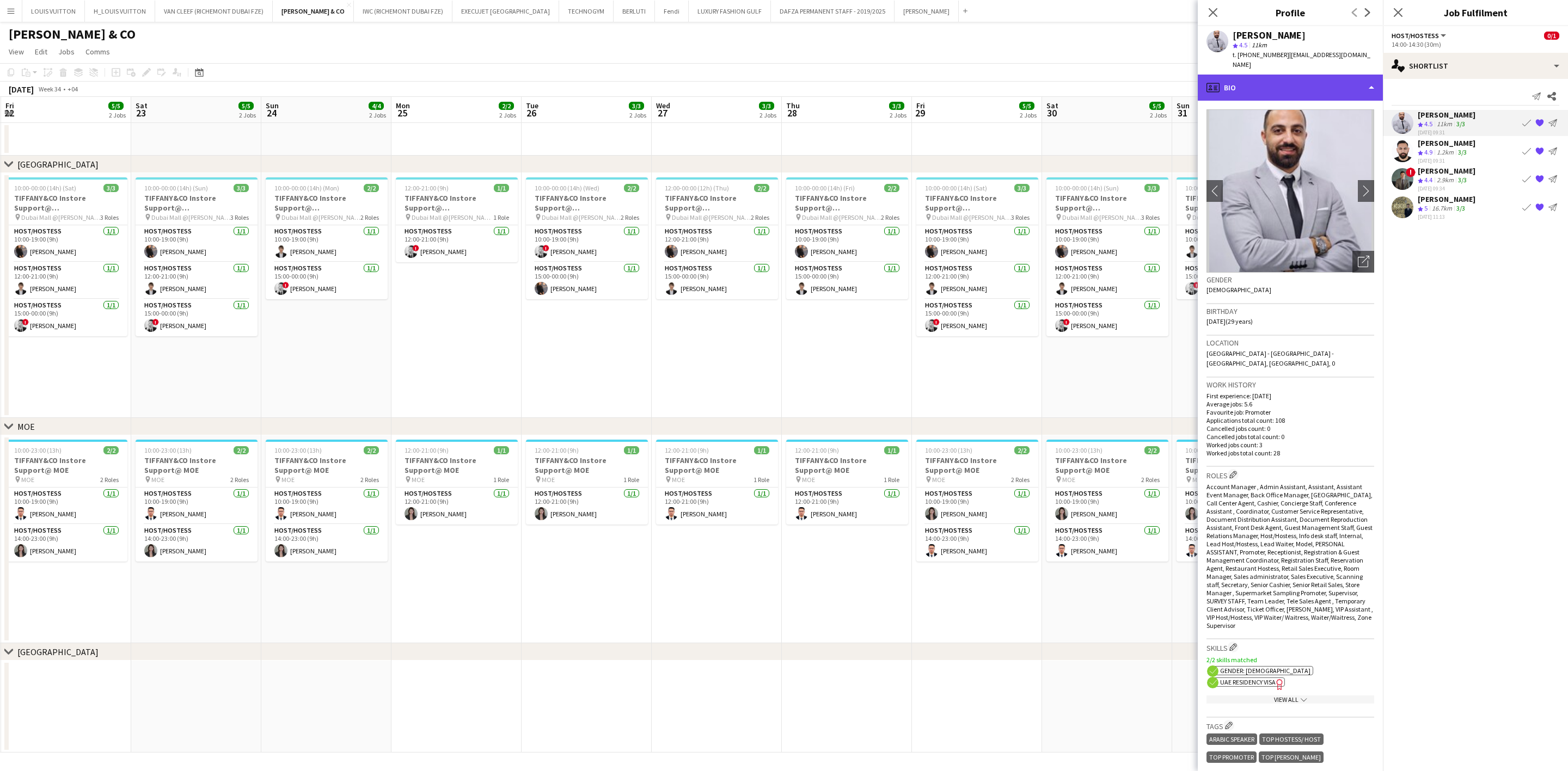
click at [1032, 85] on div "profile Bio" at bounding box center [1290, 88] width 185 height 26
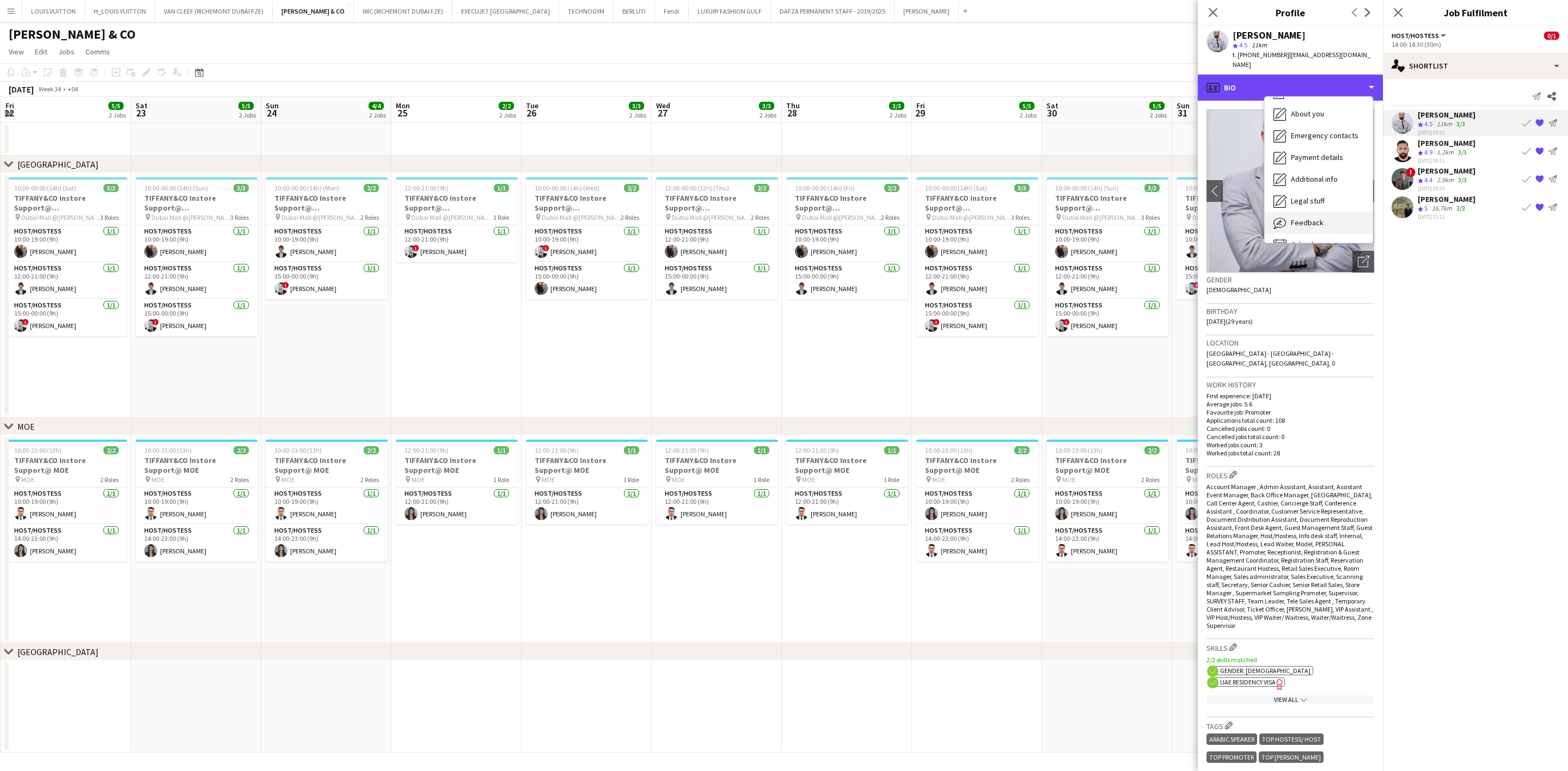
scroll to position [59, 0]
click at [1032, 200] on span "Feedback" at bounding box center [1307, 205] width 33 height 10
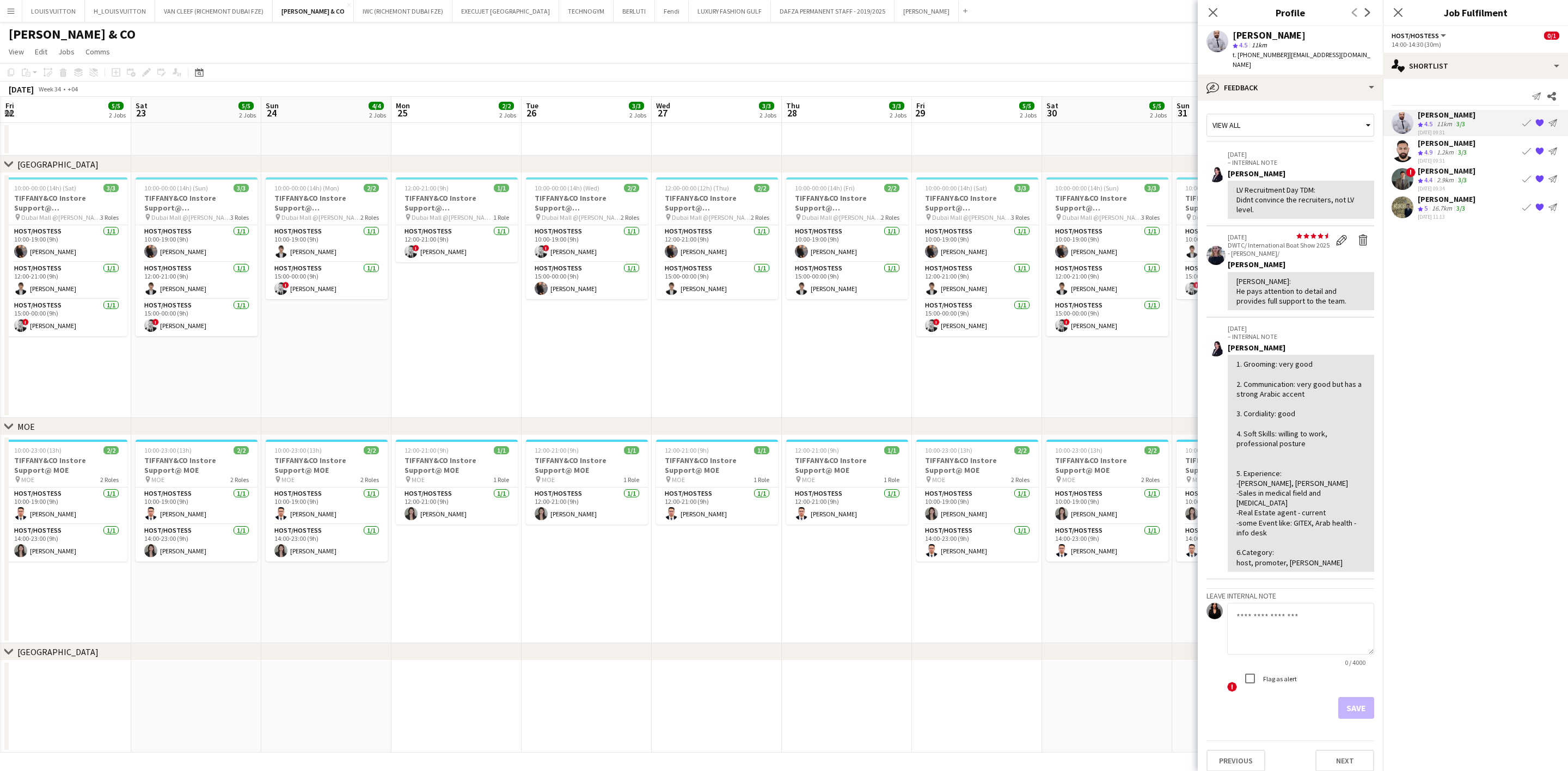
click at [1032, 142] on div "[PERSON_NAME]" at bounding box center [1446, 143] width 58 height 10
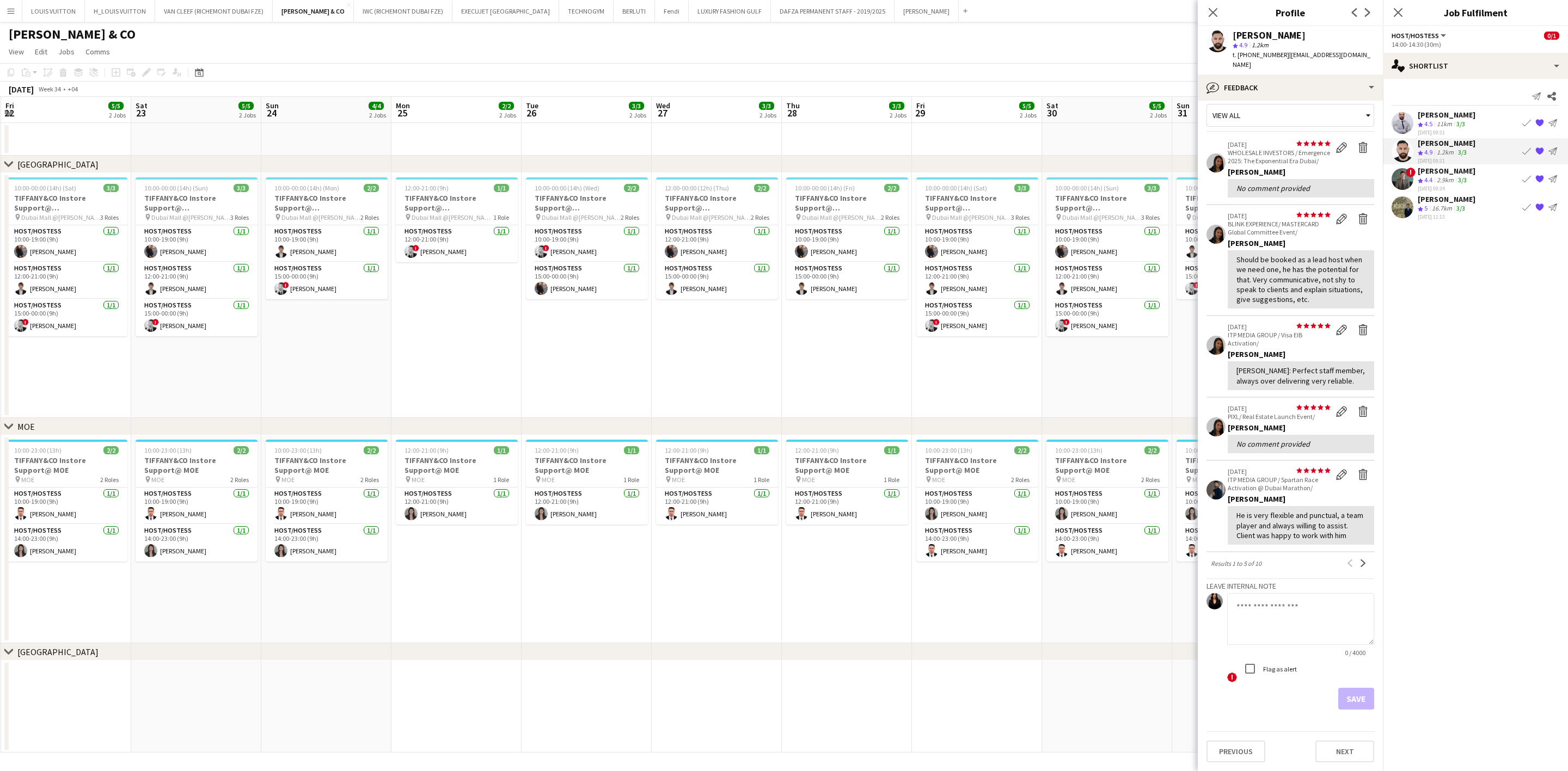
scroll to position [0, 0]
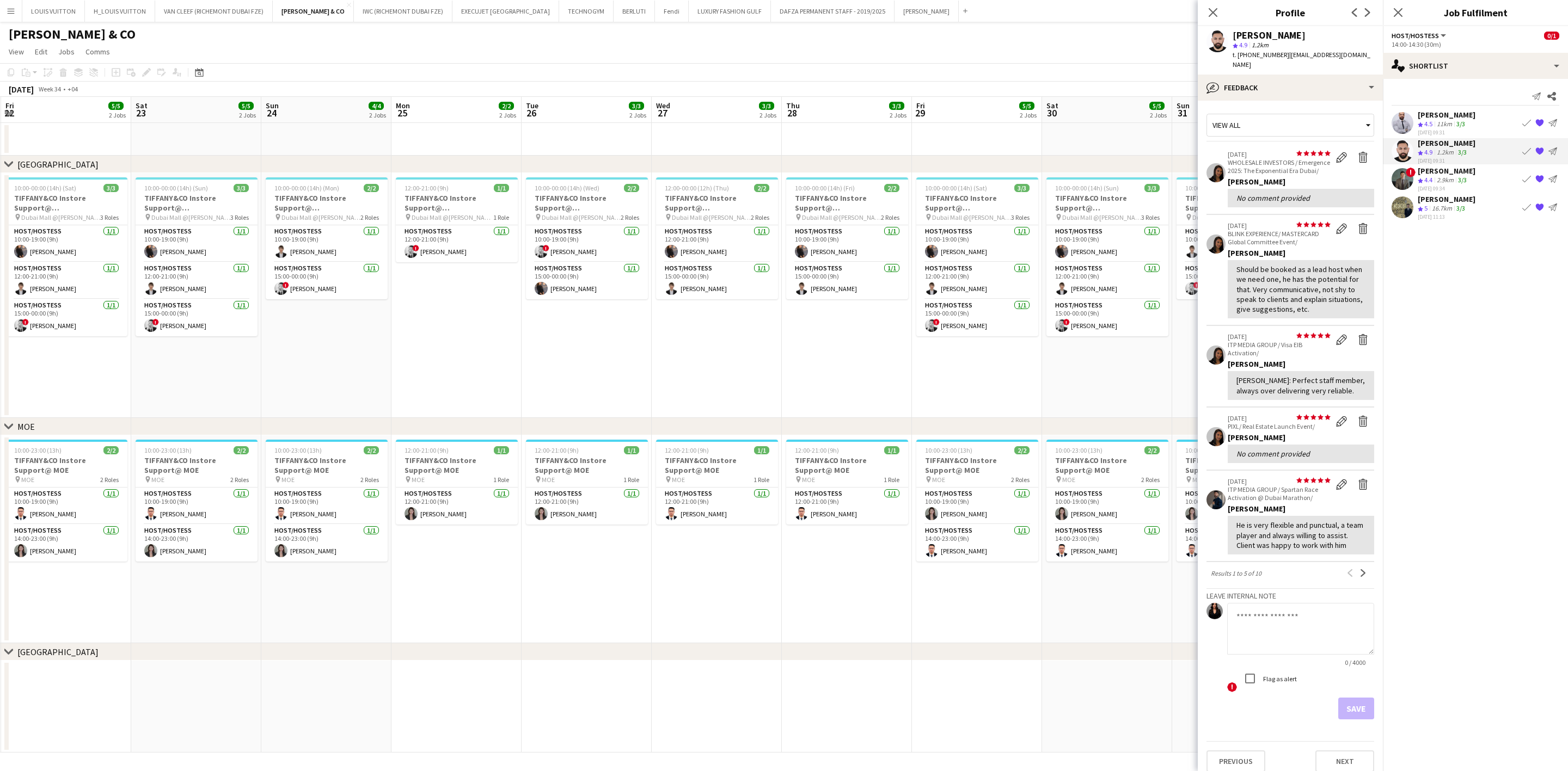
click at [1032, 208] on div "Crew rating 5 16.7km 3/3" at bounding box center [1446, 208] width 58 height 9
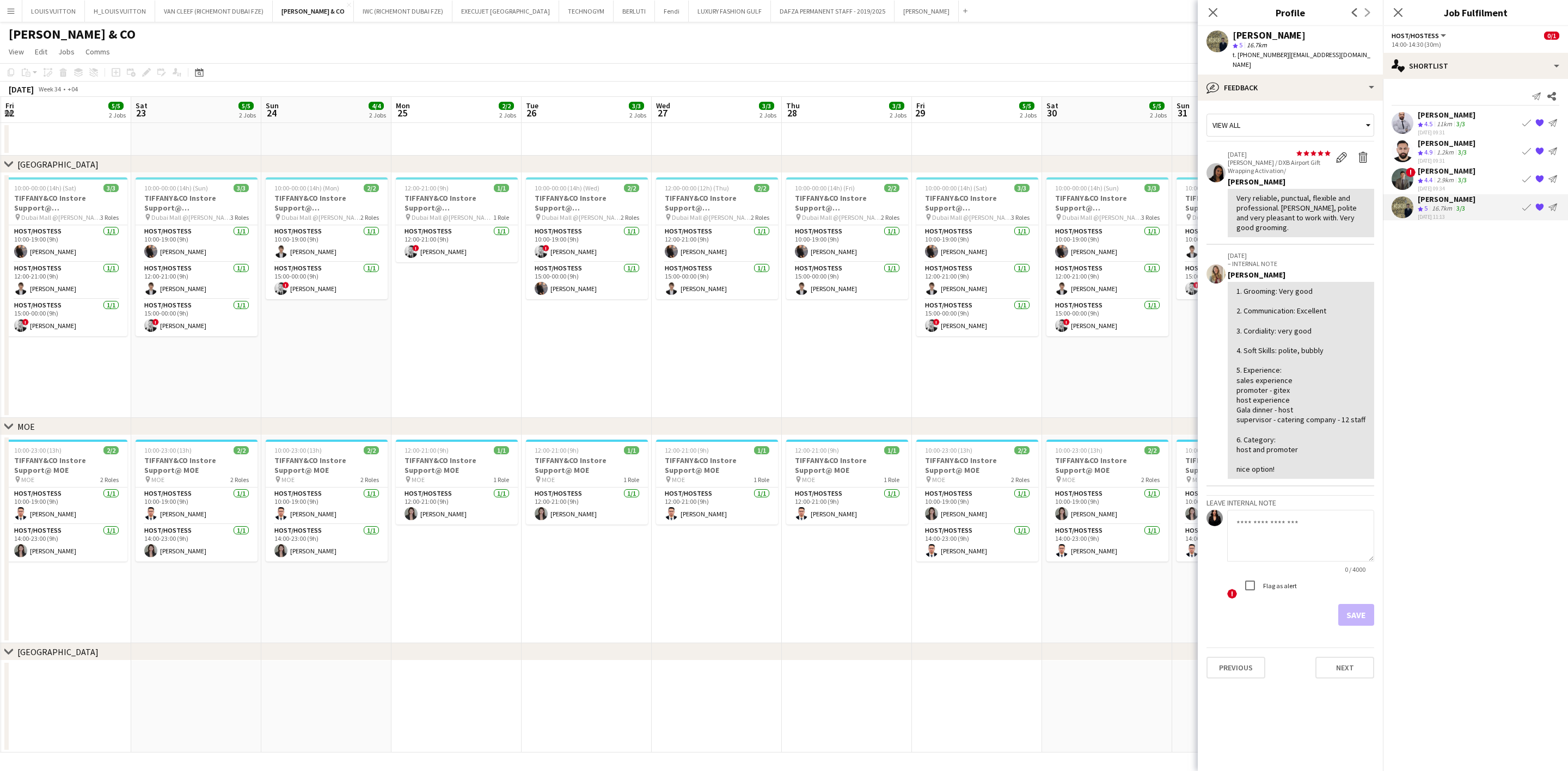
click at [1032, 170] on div "[PERSON_NAME]" at bounding box center [1446, 171] width 58 height 10
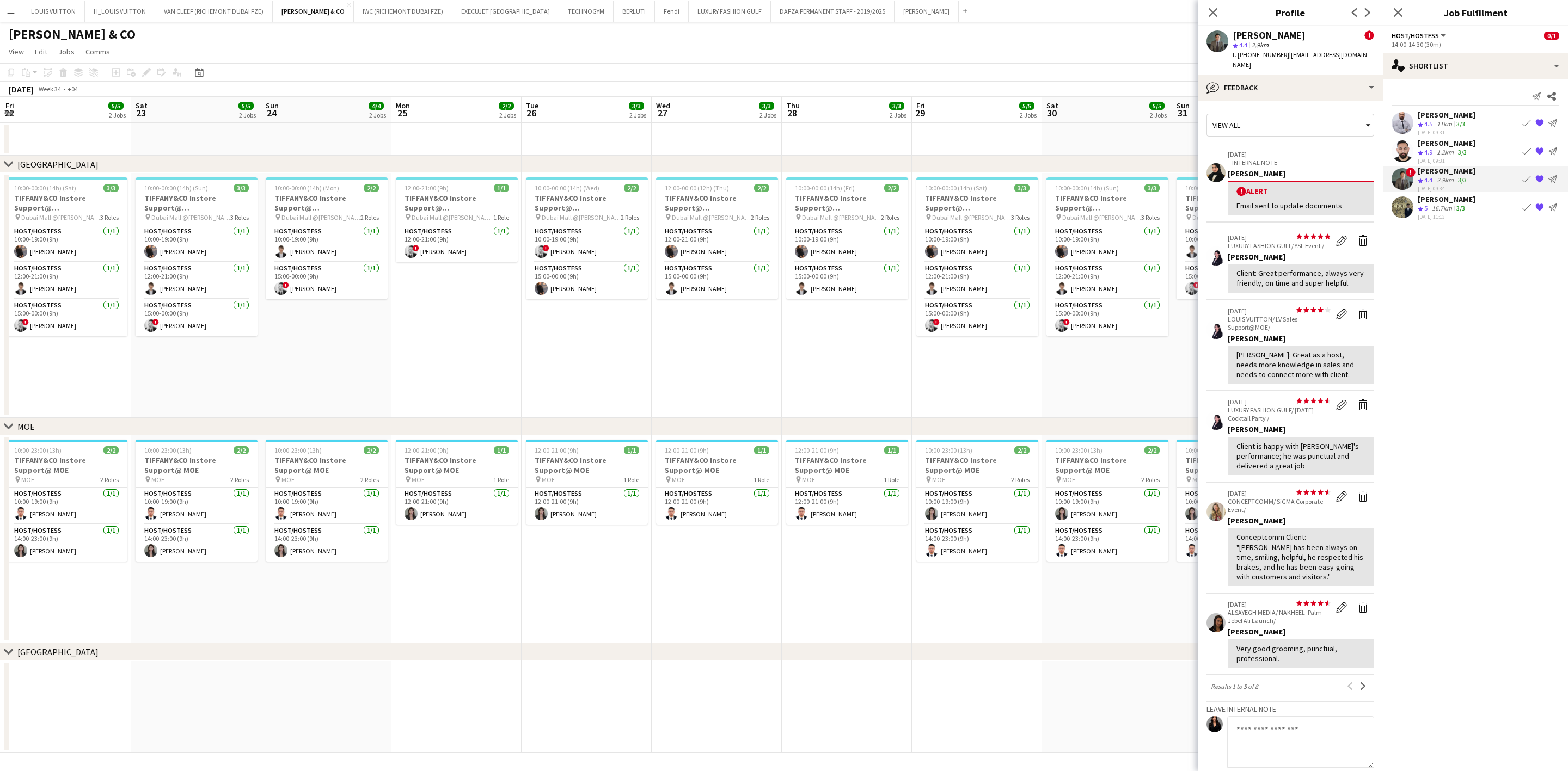
scroll to position [82, 0]
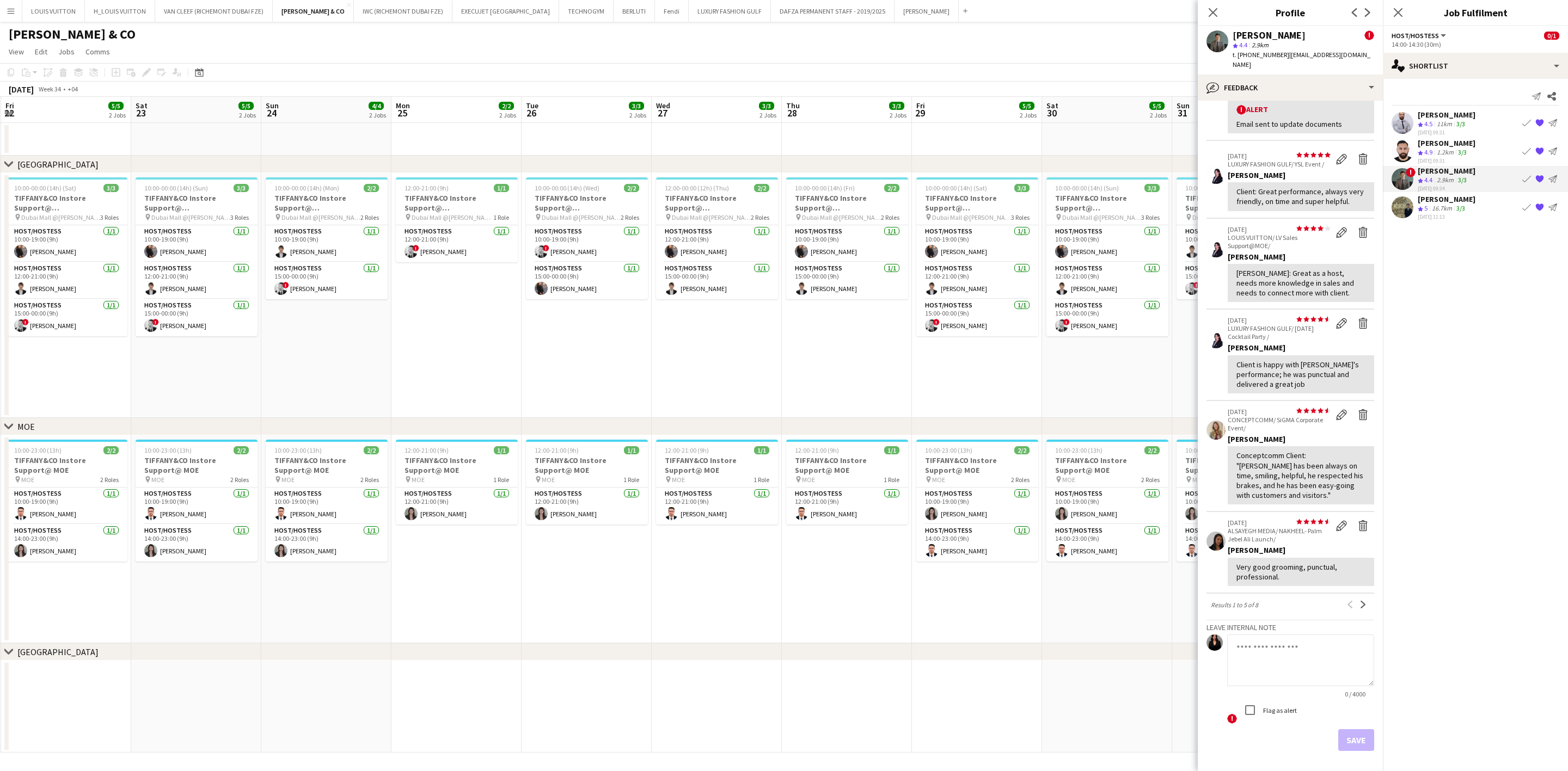
click at [1032, 148] on div "3/3" at bounding box center [1462, 152] width 13 height 9
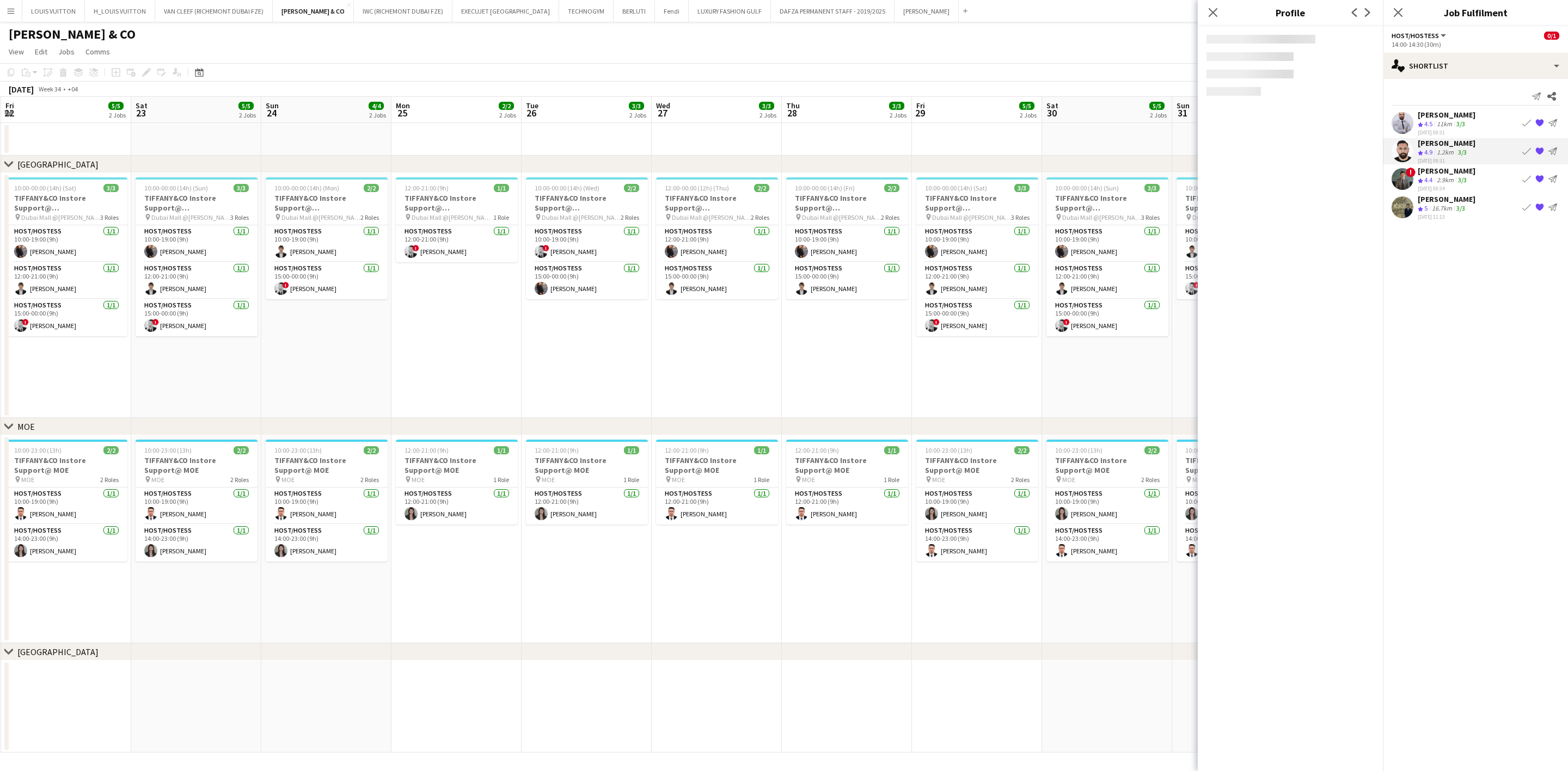
click at [1032, 115] on div "[PERSON_NAME]" at bounding box center [1446, 115] width 58 height 10
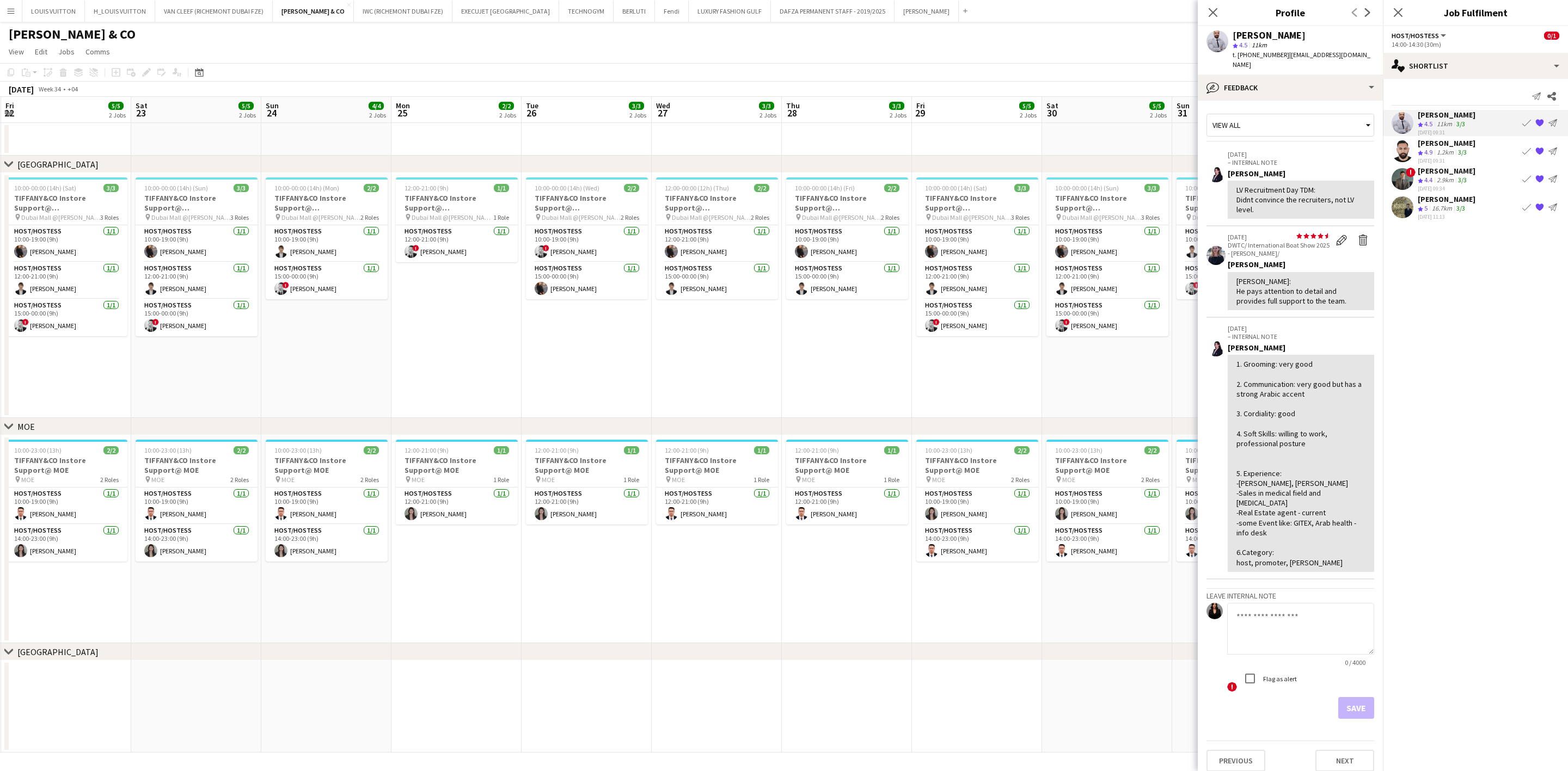
click at [1032, 123] on app-icon "{{ spriteTitle }}" at bounding box center [1539, 123] width 9 height 9
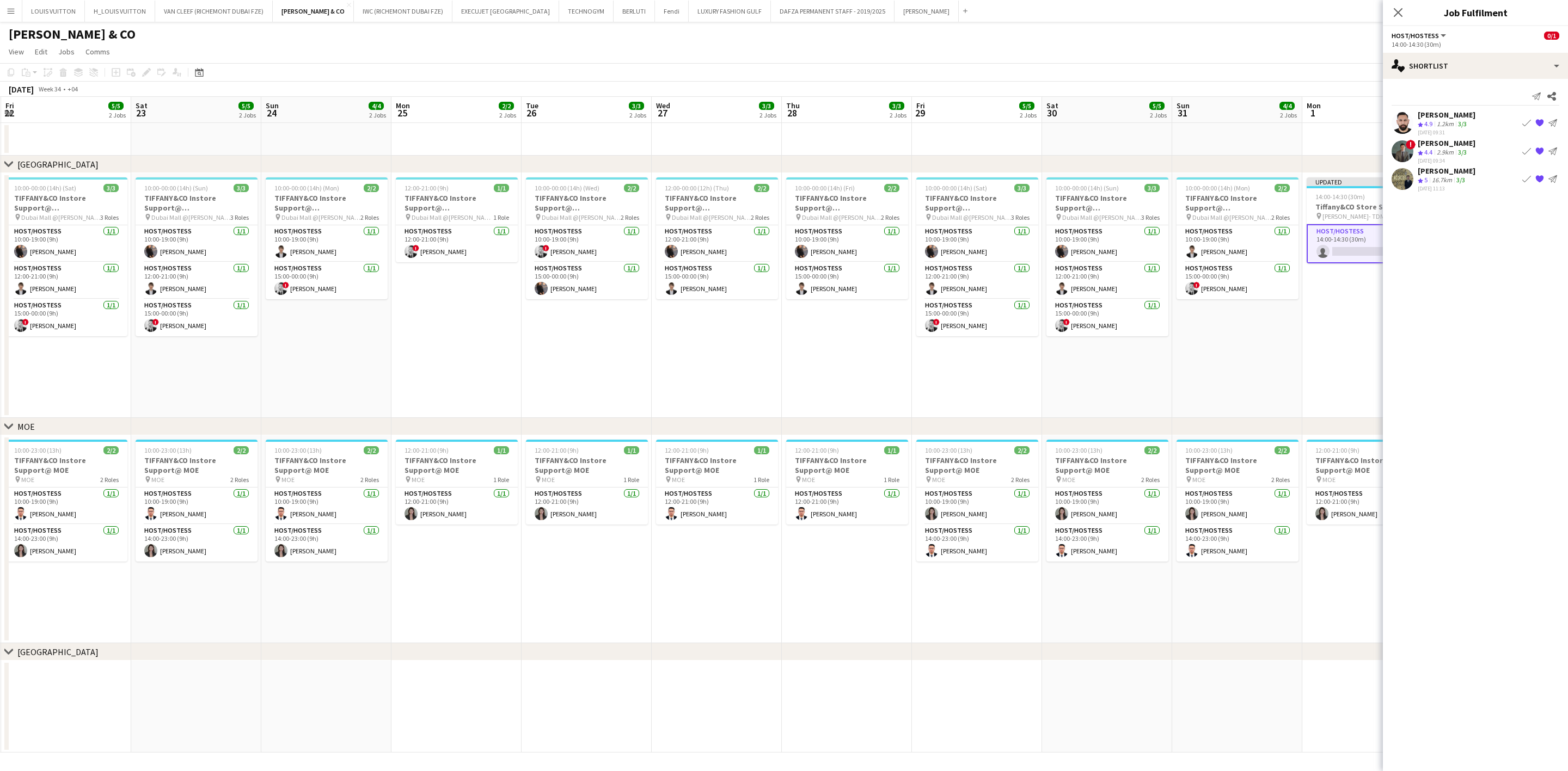
click at [1032, 49] on app-page-menu "View Day view expanded Day view collapsed Month view Date picker Jump to [DATE]…" at bounding box center [784, 53] width 1568 height 21
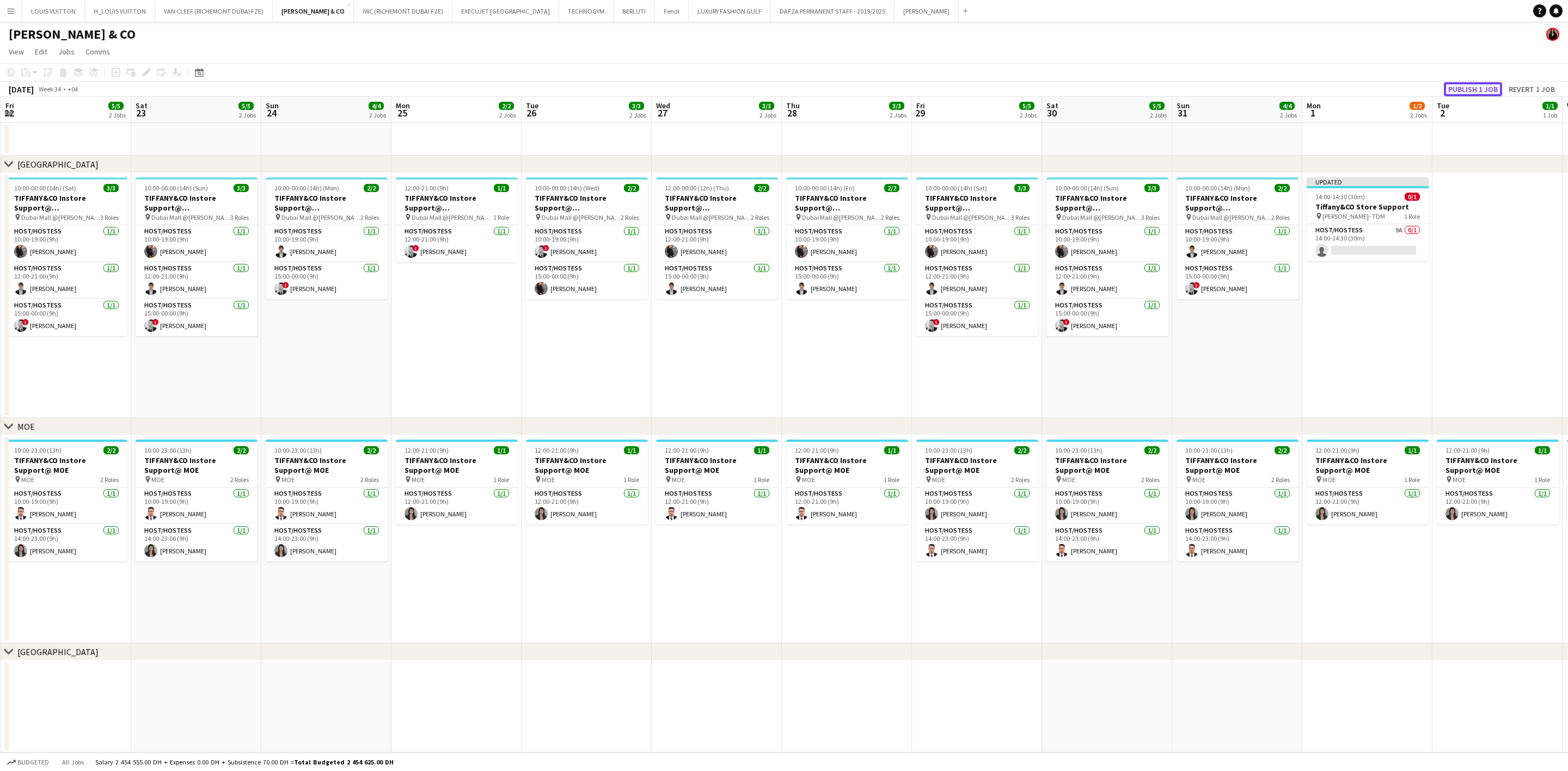
click at [1032, 87] on button "Publish 1 job" at bounding box center [1473, 89] width 58 height 14
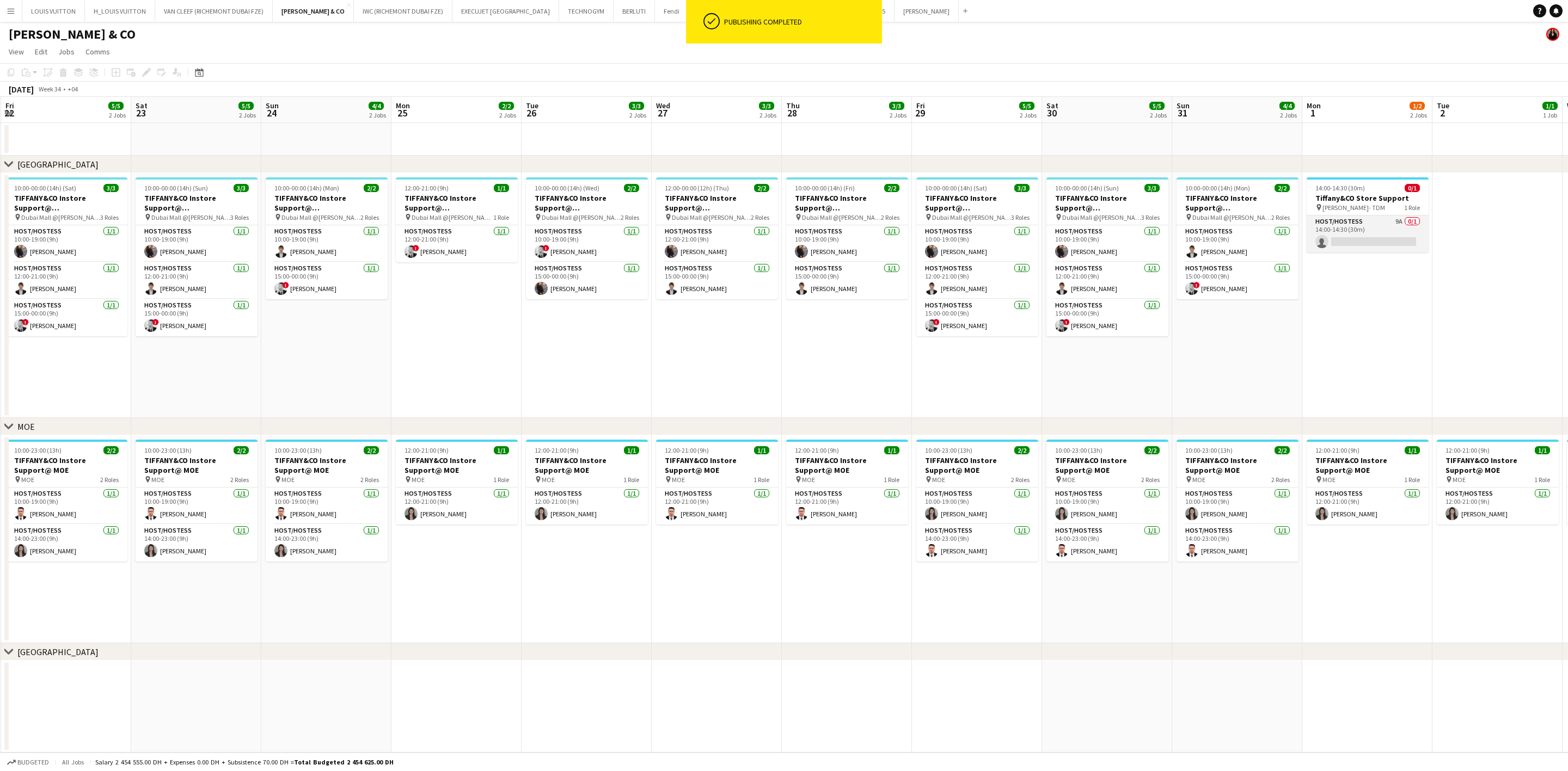
click at [1032, 237] on app-card-role "Host/Hostess 9A 0/1 14:00-14:30 (30m) single-neutral-actions" at bounding box center [1368, 234] width 122 height 37
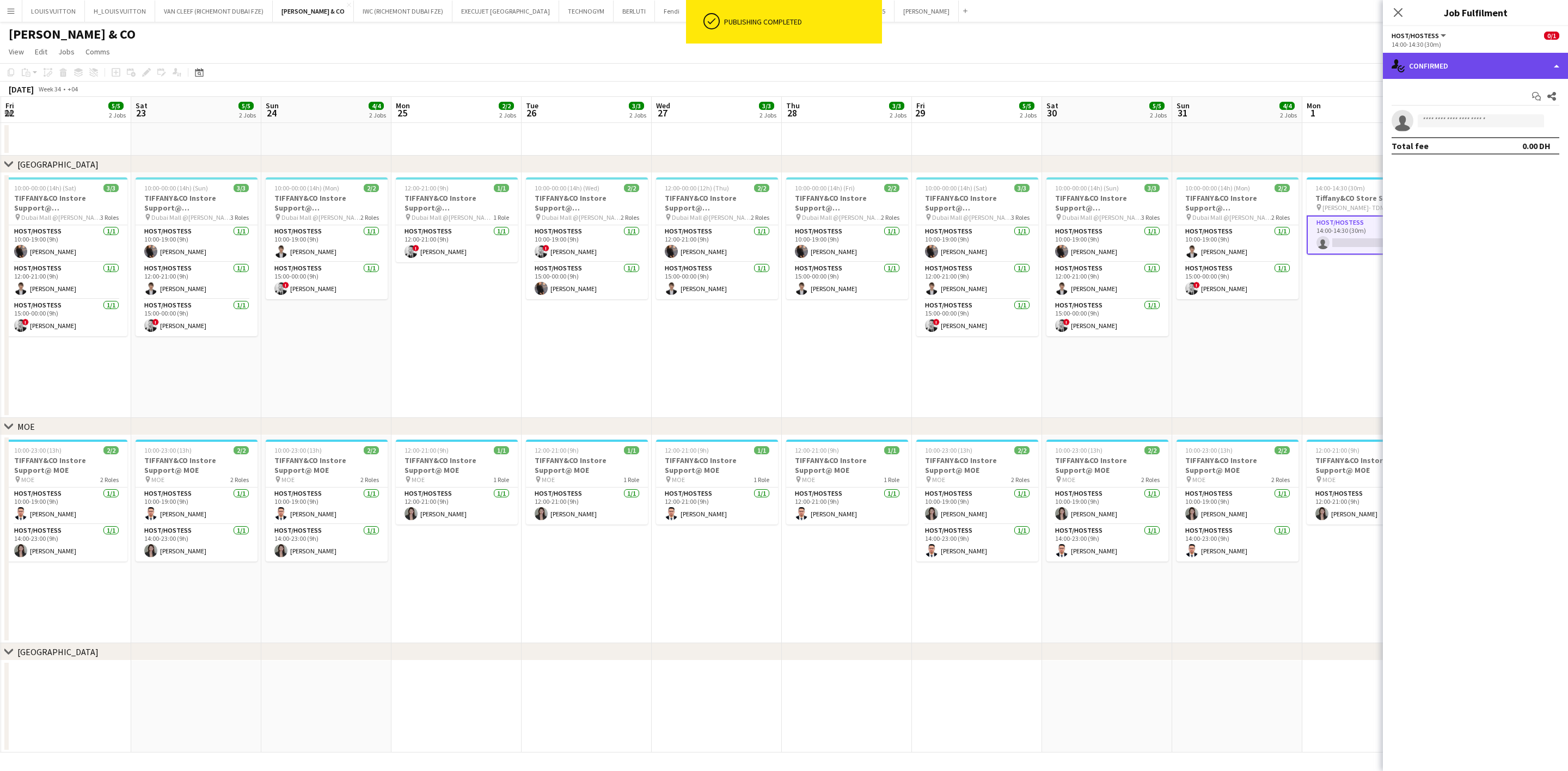
click at [1032, 70] on div "single-neutral-actions-check-2 Confirmed" at bounding box center [1475, 66] width 185 height 26
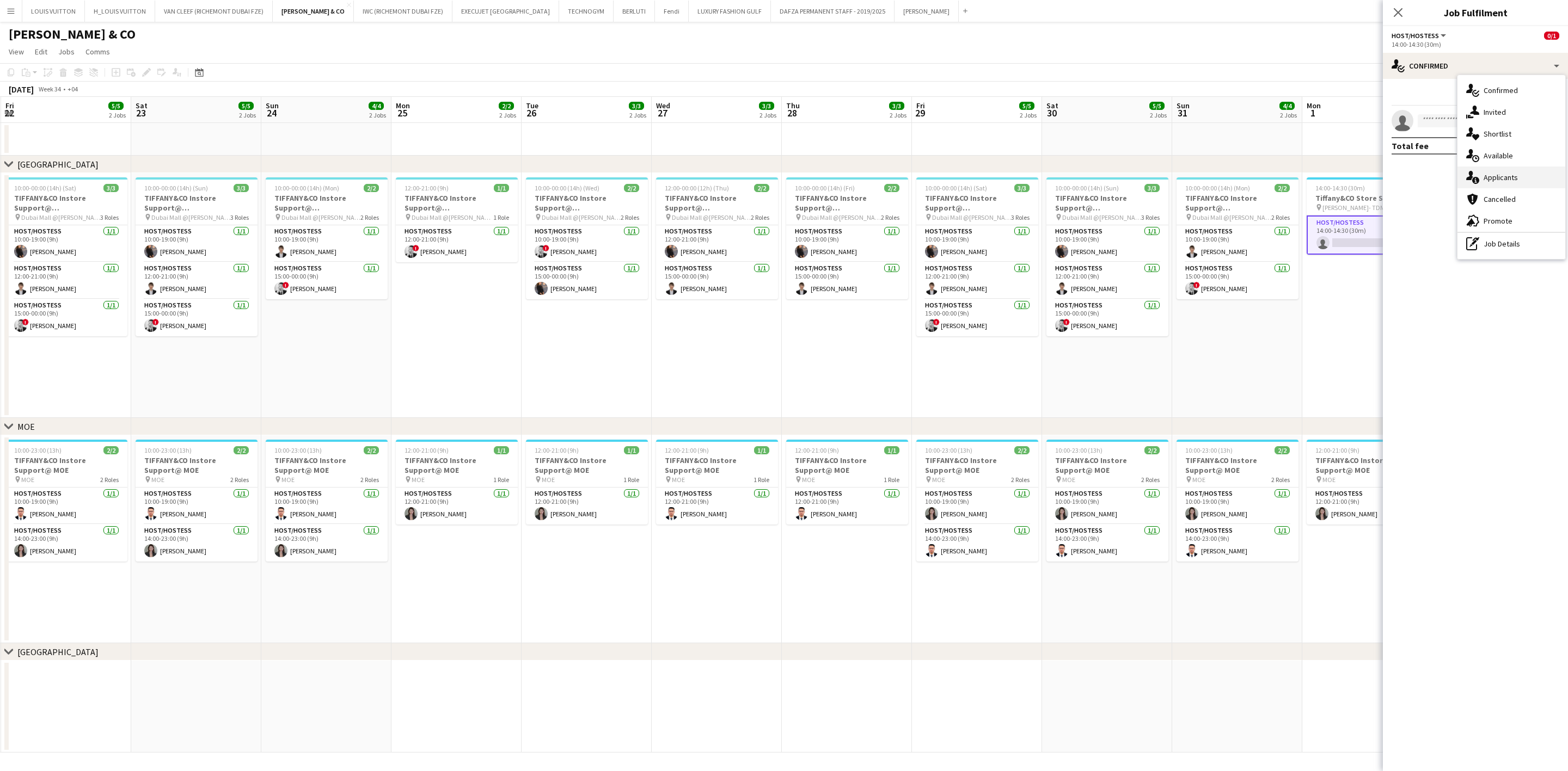
click at [1032, 176] on div "single-neutral-actions-information Applicants" at bounding box center [1511, 178] width 108 height 22
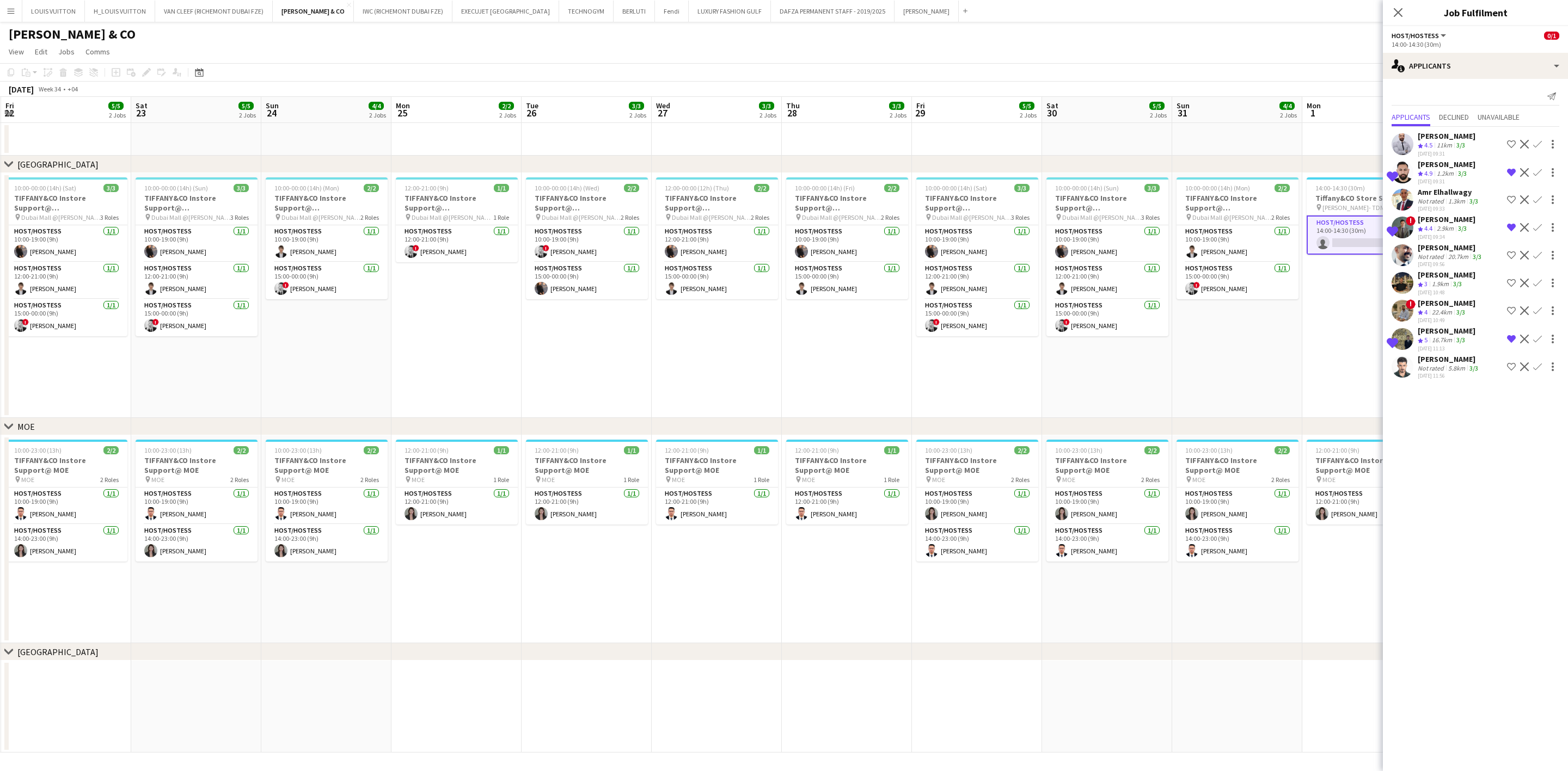
click at [1032, 364] on div "[PERSON_NAME]" at bounding box center [1449, 359] width 63 height 10
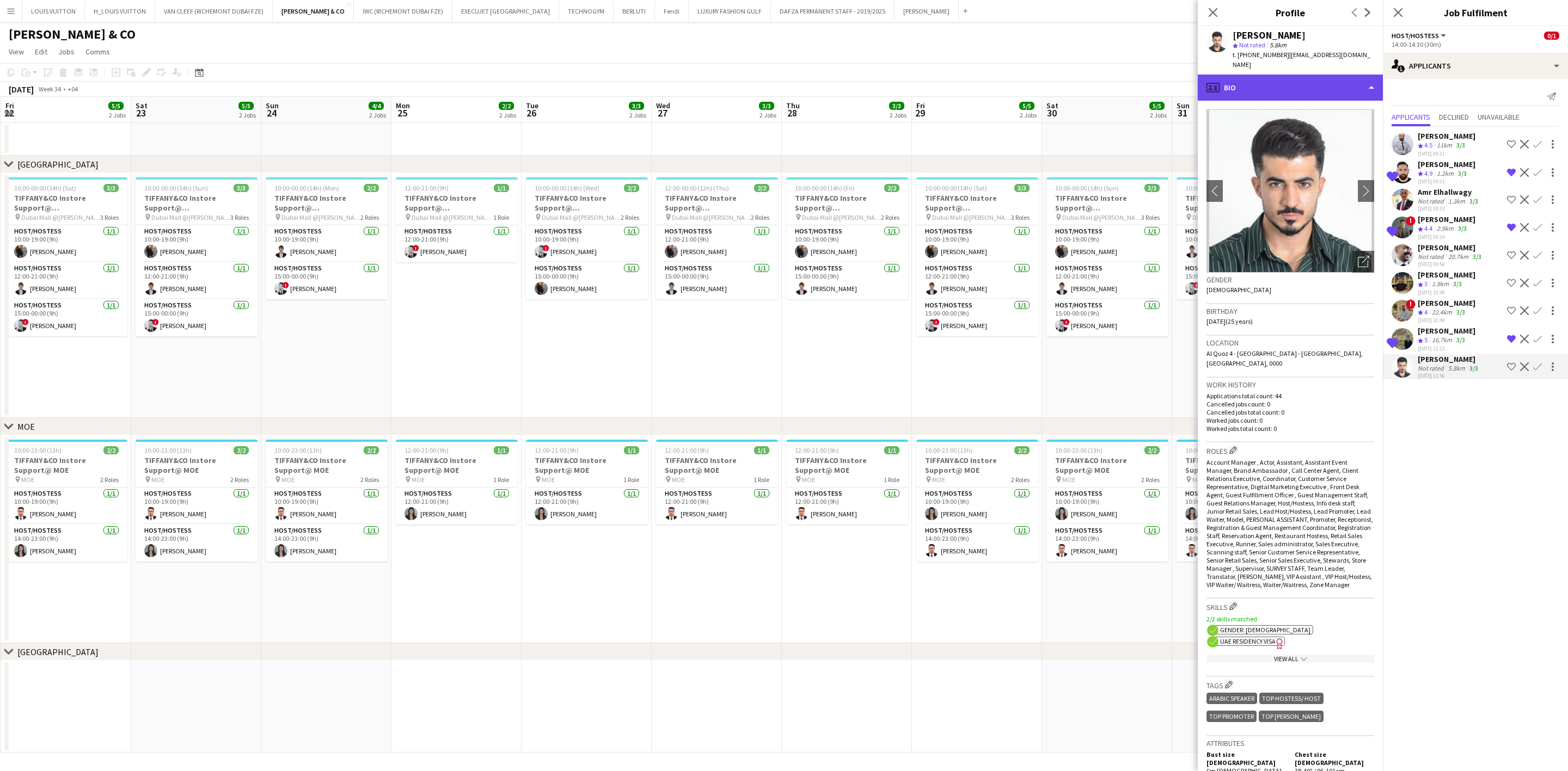
click at [1032, 75] on div "profile Bio" at bounding box center [1290, 88] width 185 height 26
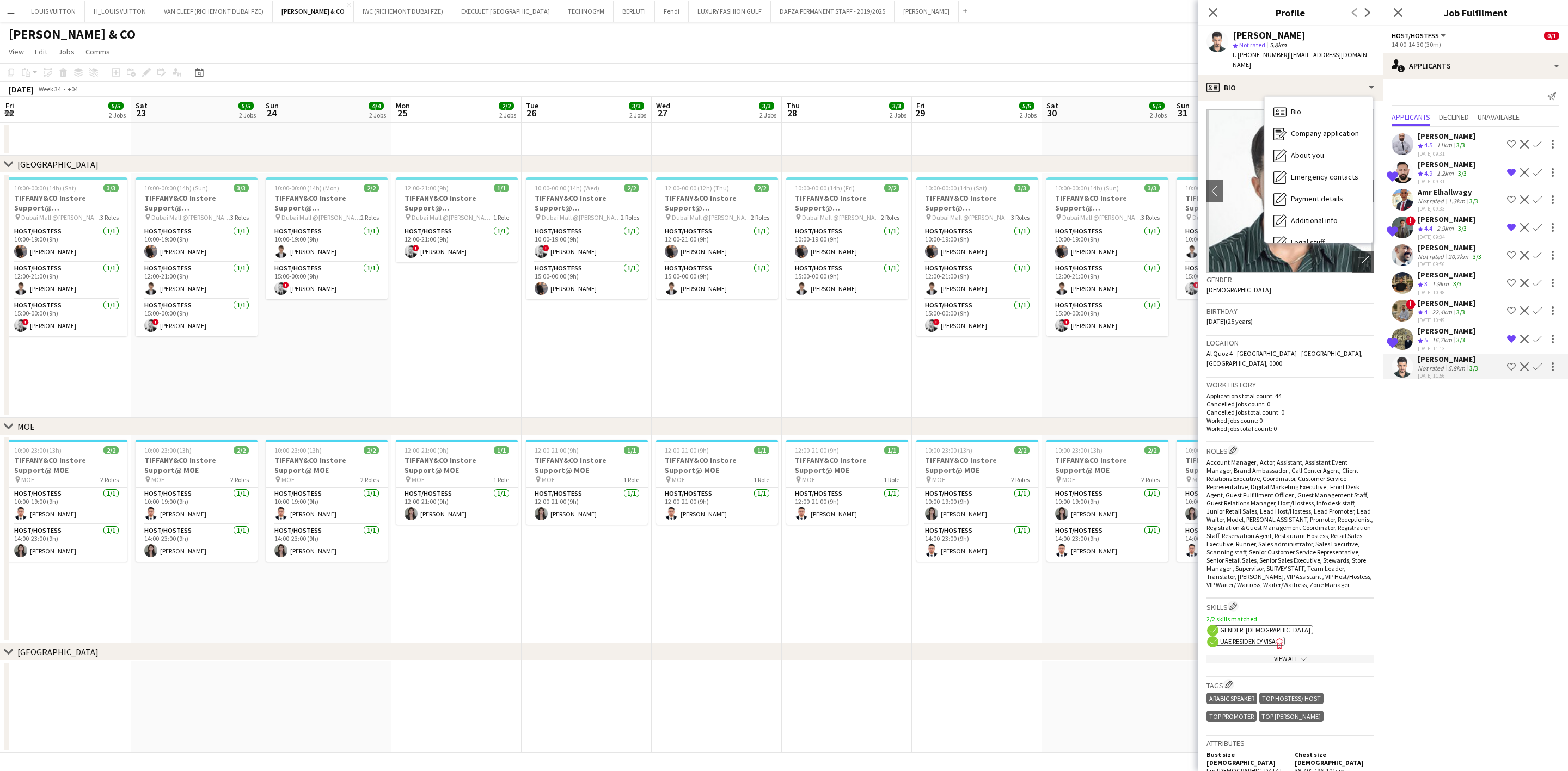
click at [1032, 44] on app-page-menu "View Day view expanded Day view collapsed Month view Date picker Jump to [DATE]…" at bounding box center [784, 53] width 1568 height 21
